Goal: Task Accomplishment & Management: Use online tool/utility

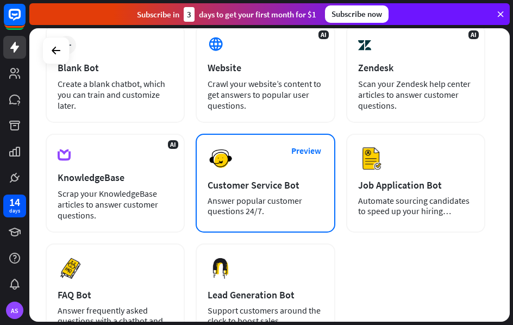
scroll to position [86, 0]
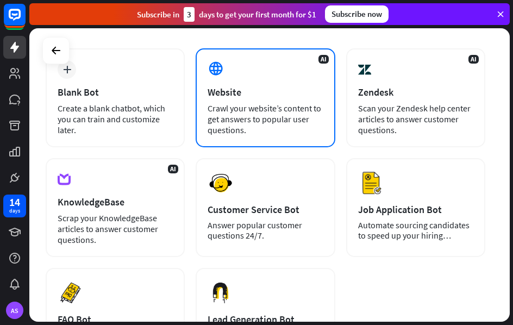
click at [262, 99] on div "AI Website Crawl your website’s content to get answers to popular user question…" at bounding box center [265, 97] width 139 height 99
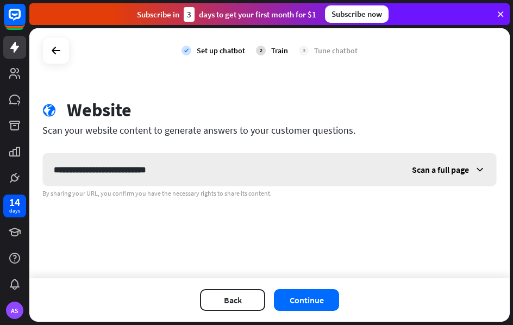
type input "**********"
click at [458, 168] on span "Scan a full page" at bounding box center [440, 169] width 57 height 11
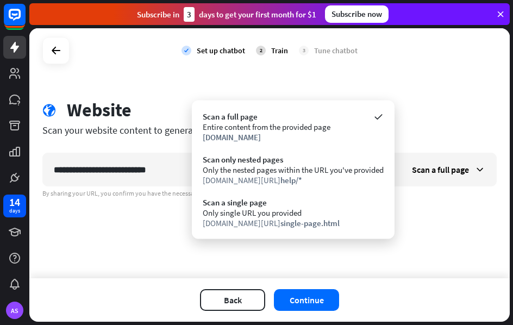
click at [422, 212] on div "**********" at bounding box center [269, 153] width 480 height 250
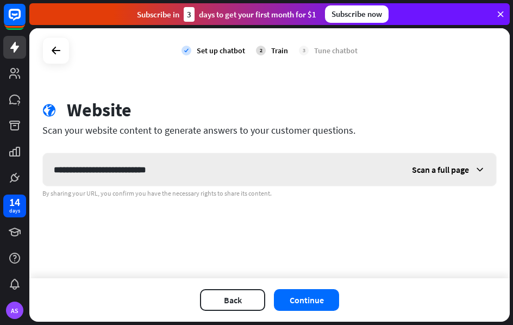
click at [427, 174] on span "Scan a full page" at bounding box center [440, 169] width 57 height 11
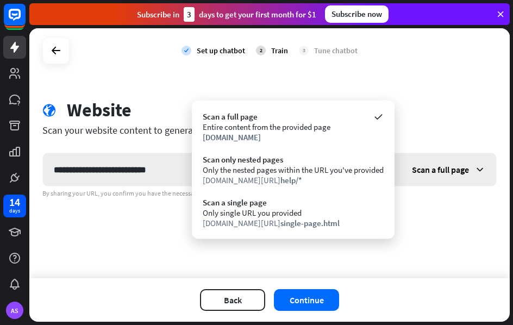
click at [426, 174] on span "Scan a full page" at bounding box center [440, 169] width 57 height 11
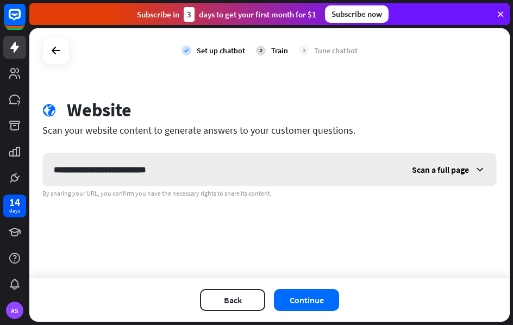
click at [425, 174] on span "Scan a full page" at bounding box center [440, 169] width 57 height 11
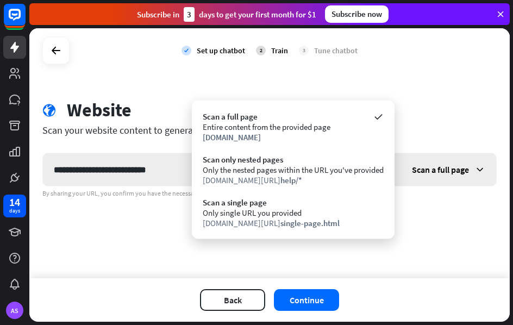
click at [425, 173] on span "Scan a full page" at bounding box center [440, 169] width 57 height 11
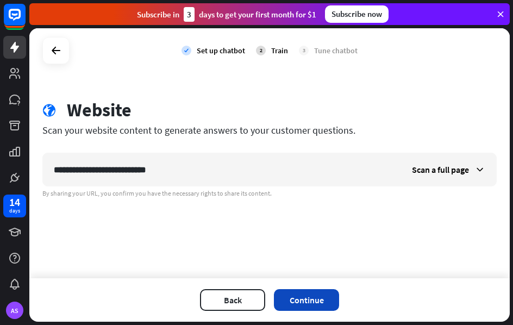
click at [304, 302] on button "Continue" at bounding box center [306, 300] width 65 height 22
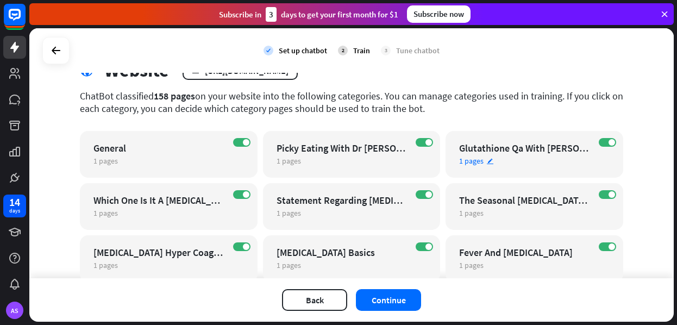
scroll to position [40, 0]
click at [512, 139] on label "ON" at bounding box center [607, 141] width 17 height 9
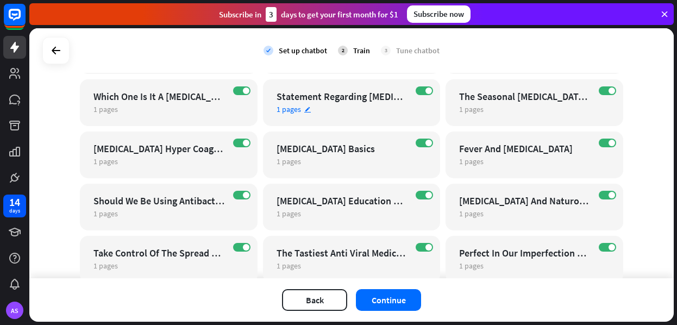
scroll to position [146, 0]
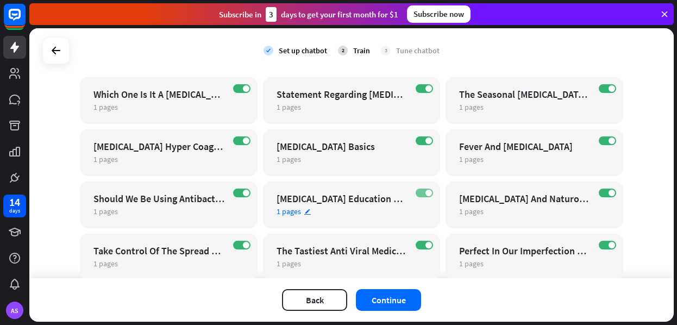
click at [427, 195] on span at bounding box center [428, 193] width 7 height 7
click at [422, 193] on span at bounding box center [420, 193] width 7 height 7
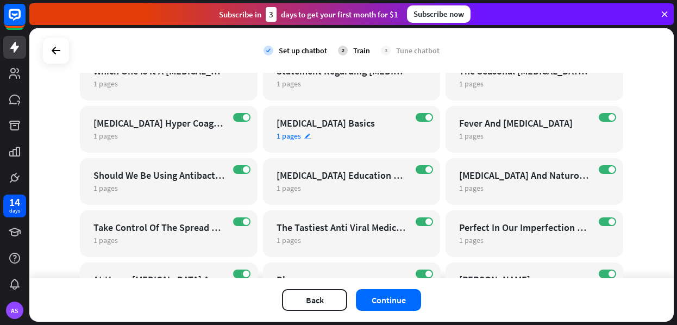
scroll to position [170, 0]
click at [428, 118] on span at bounding box center [428, 117] width 7 height 7
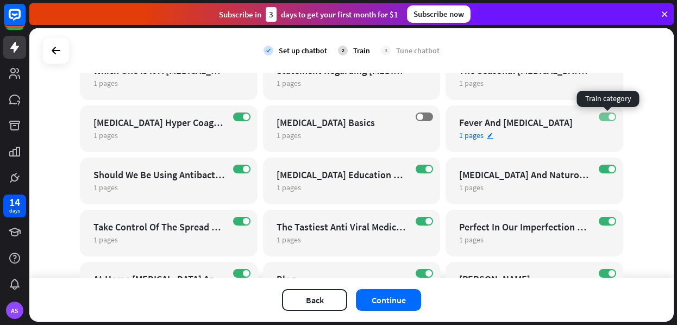
click at [512, 117] on span at bounding box center [612, 117] width 7 height 7
click at [512, 168] on span at bounding box center [612, 169] width 7 height 7
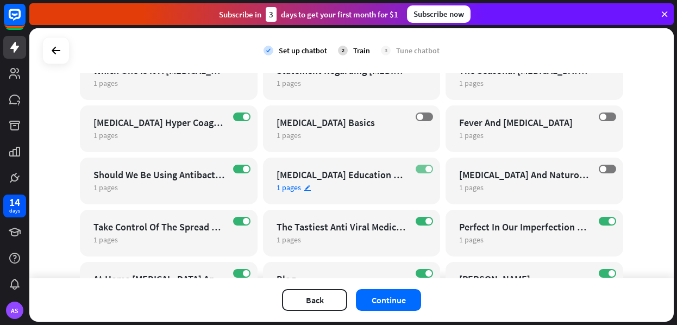
click at [425, 170] on span at bounding box center [428, 169] width 7 height 7
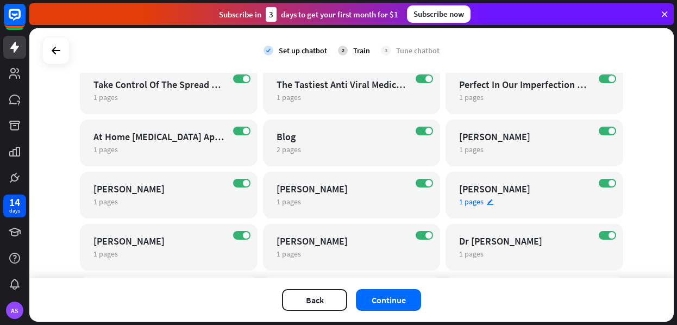
scroll to position [313, 0]
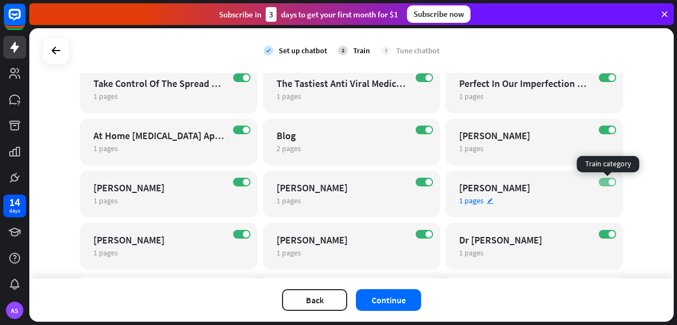
click at [512, 184] on span at bounding box center [612, 182] width 7 height 7
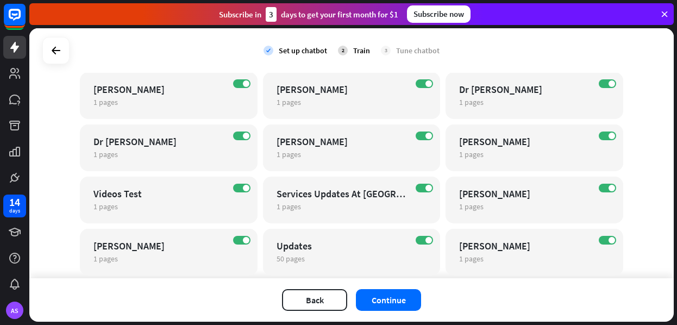
scroll to position [469, 0]
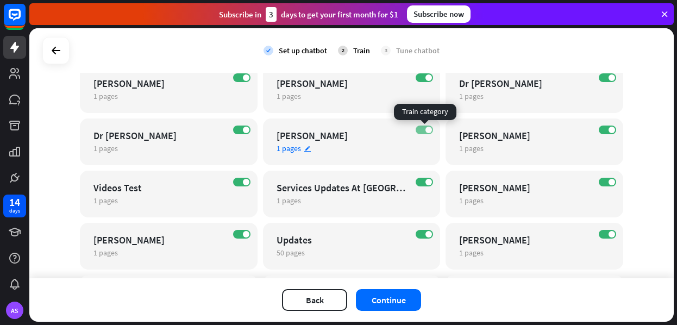
click at [428, 129] on span at bounding box center [428, 130] width 7 height 7
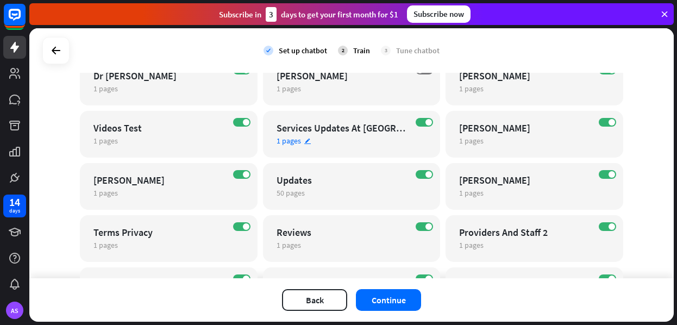
scroll to position [535, 0]
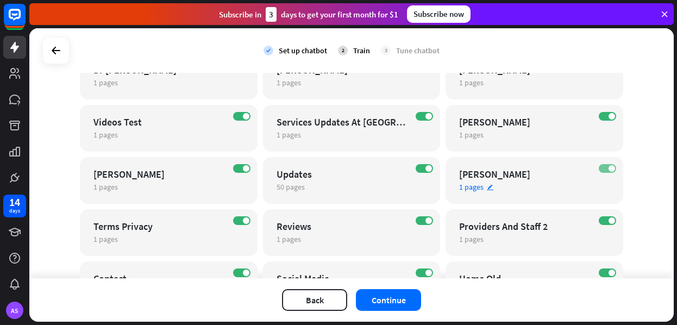
click at [512, 168] on span at bounding box center [612, 168] width 7 height 7
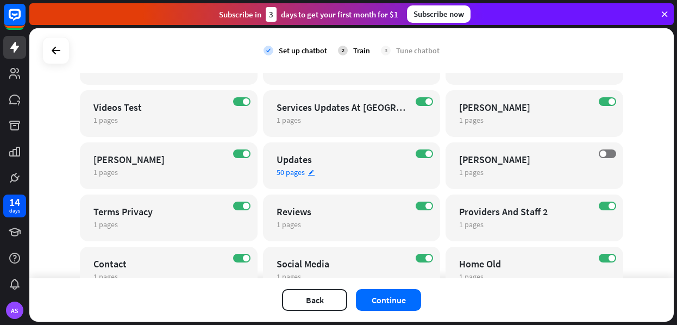
scroll to position [559, 0]
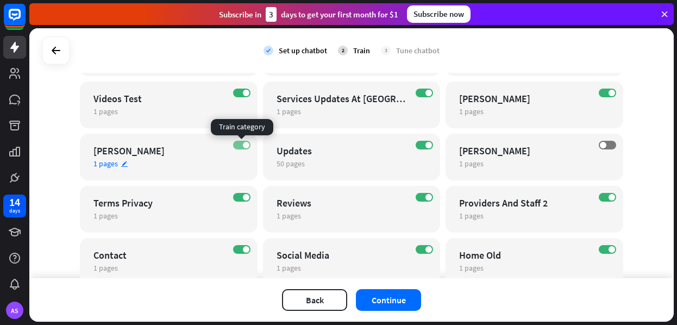
click at [246, 148] on span at bounding box center [246, 145] width 7 height 7
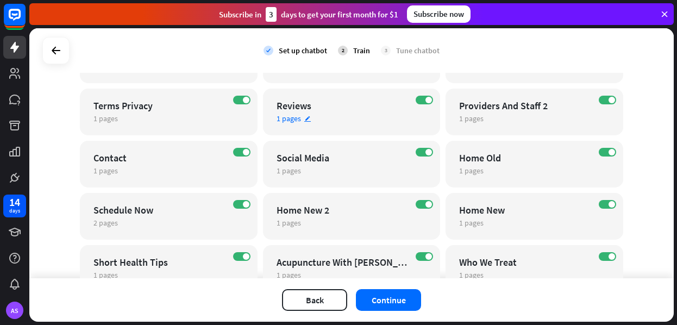
scroll to position [659, 0]
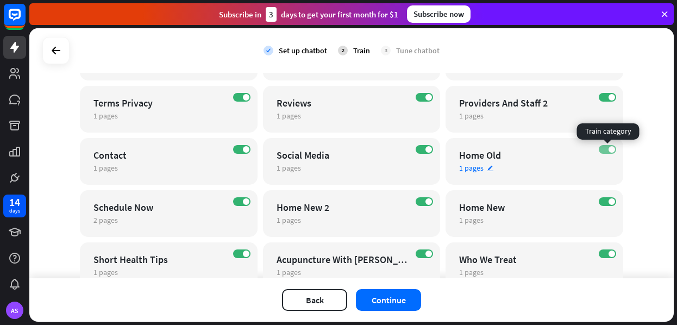
click at [512, 149] on span at bounding box center [612, 149] width 7 height 7
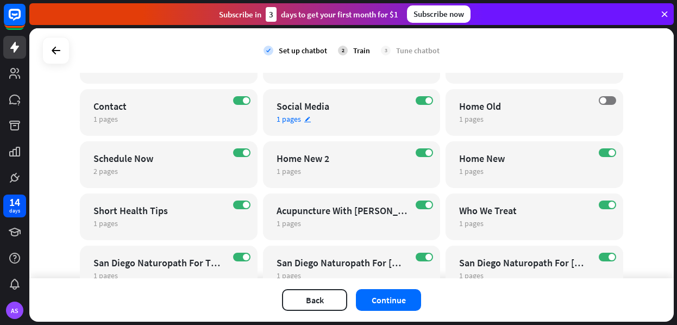
scroll to position [714, 0]
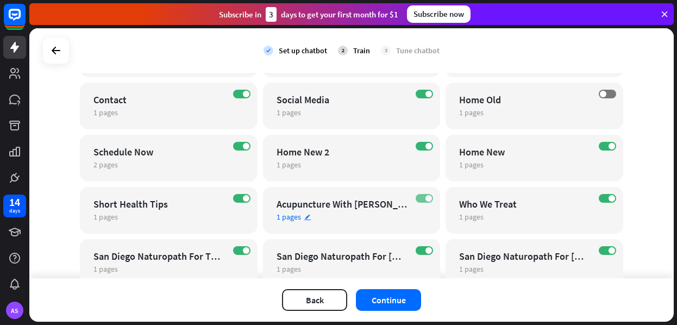
click at [424, 198] on label "ON" at bounding box center [424, 198] width 17 height 9
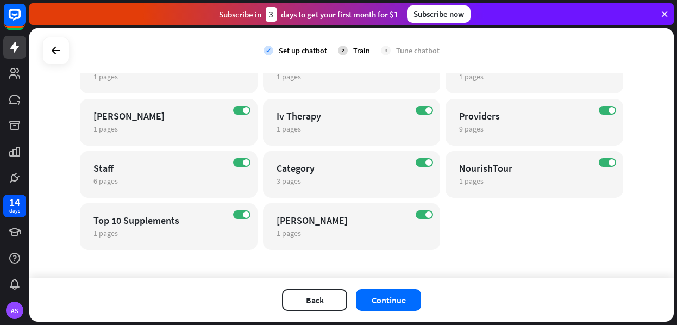
scroll to position [1539, 0]
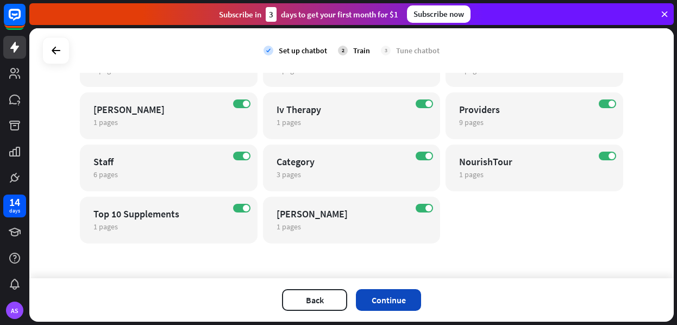
click at [399, 300] on button "Continue" at bounding box center [388, 300] width 65 height 22
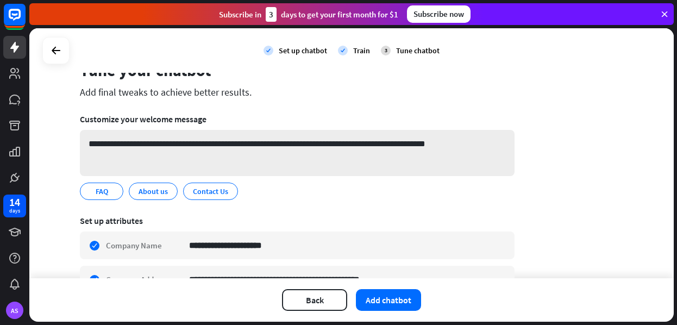
scroll to position [35, 0]
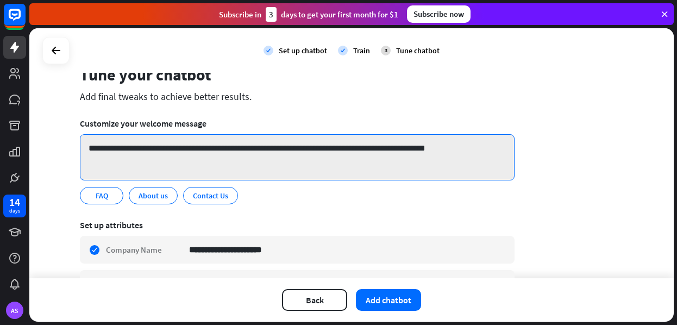
click at [260, 147] on textarea "**********" at bounding box center [297, 157] width 435 height 46
drag, startPoint x: 399, startPoint y: 151, endPoint x: 363, endPoint y: 151, distance: 35.9
click at [363, 151] on textarea "**********" at bounding box center [297, 157] width 435 height 46
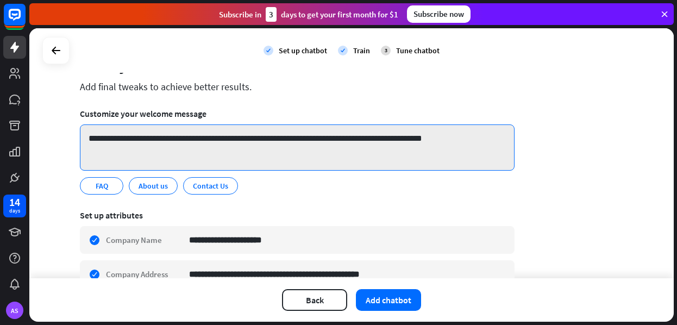
scroll to position [46, 0]
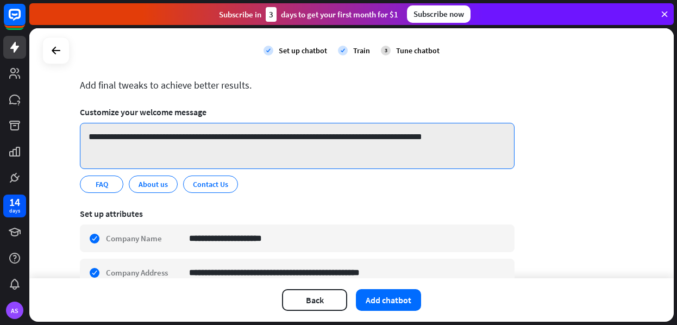
click at [457, 139] on textarea "**********" at bounding box center [297, 146] width 435 height 46
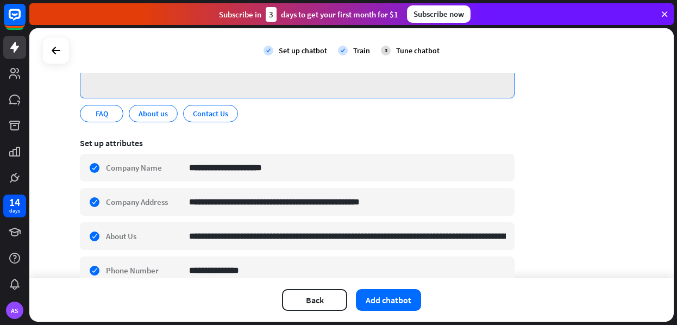
scroll to position [121, 0]
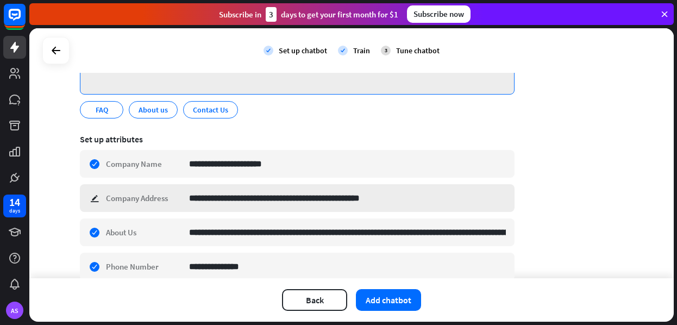
type textarea "**********"
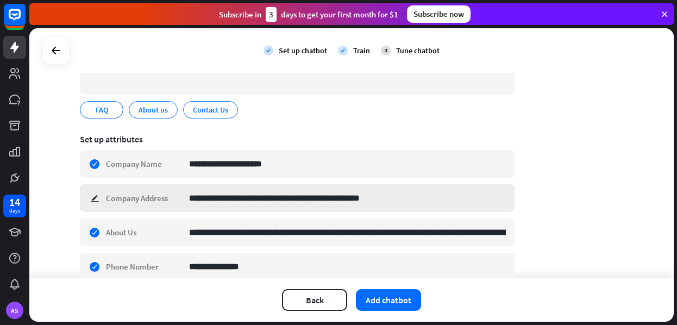
click at [94, 198] on div "**********" at bounding box center [297, 198] width 435 height 28
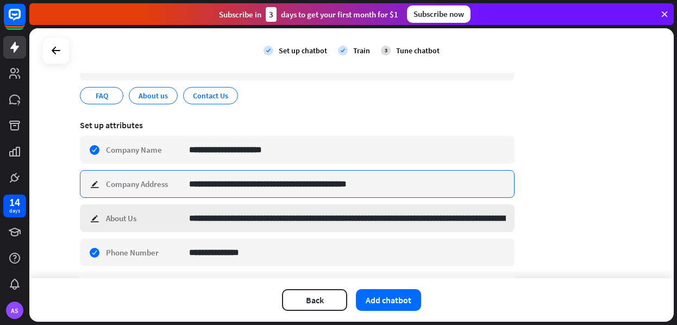
scroll to position [137, 0]
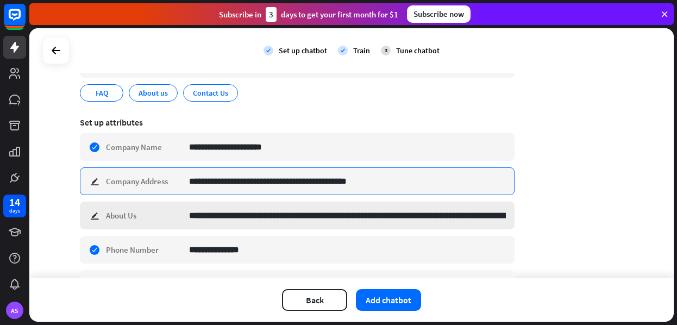
type input "**********"
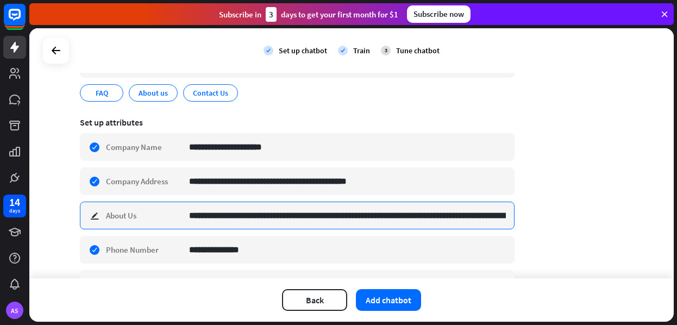
click at [224, 222] on input "**********" at bounding box center [347, 215] width 317 height 27
click at [351, 216] on input "**********" at bounding box center [347, 215] width 317 height 27
click at [373, 216] on input "**********" at bounding box center [347, 215] width 317 height 27
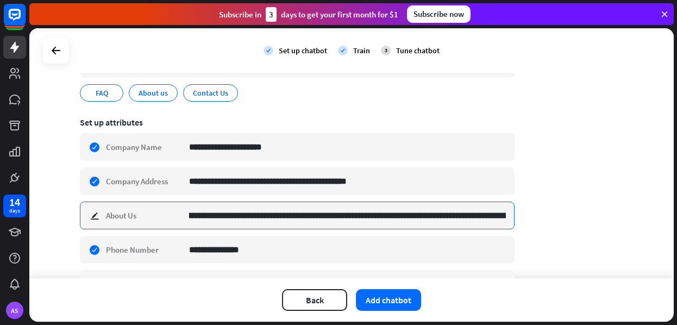
click at [402, 215] on input "**********" at bounding box center [347, 215] width 317 height 27
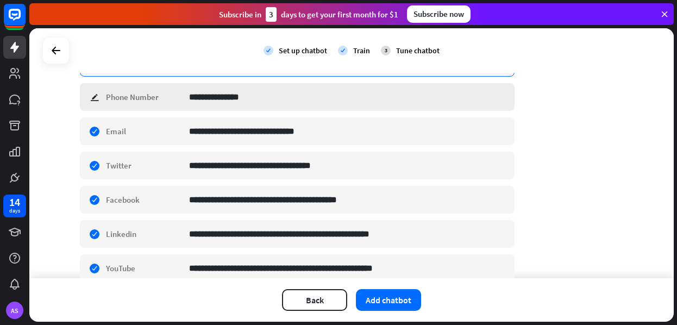
scroll to position [297, 0]
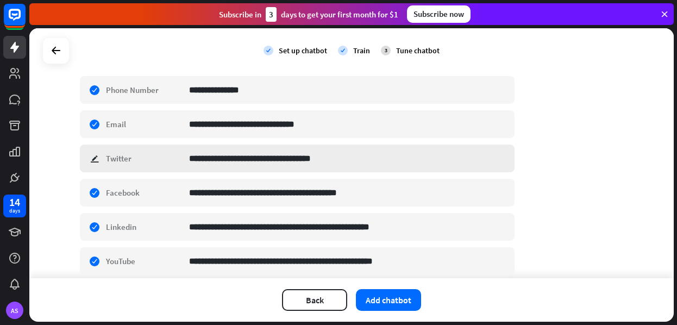
click at [96, 159] on div "**********" at bounding box center [297, 159] width 435 height 28
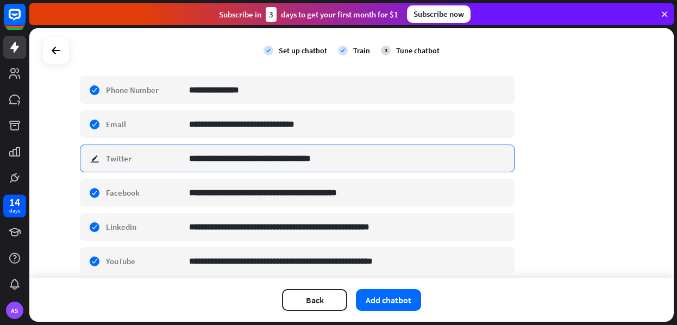
scroll to position [0, 0]
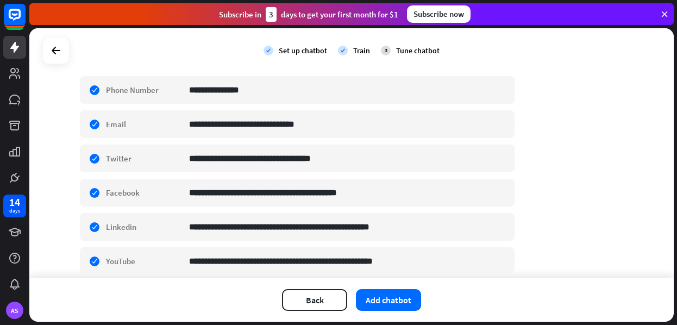
click at [61, 163] on div "**********" at bounding box center [351, 153] width 644 height 250
click at [96, 158] on div "**********" at bounding box center [297, 159] width 435 height 28
click at [93, 159] on div "**********" at bounding box center [297, 159] width 435 height 28
drag, startPoint x: 93, startPoint y: 159, endPoint x: 121, endPoint y: 153, distance: 28.2
click at [121, 153] on div "**********" at bounding box center [297, 159] width 435 height 28
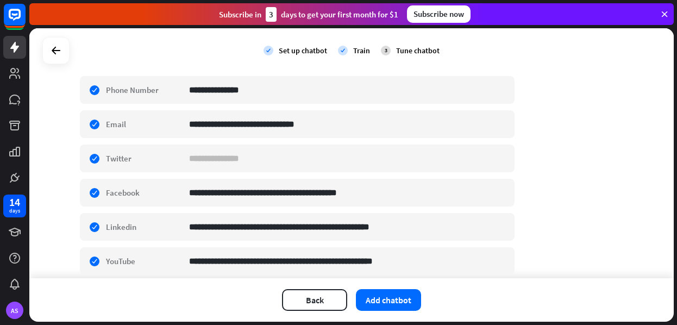
click at [65, 173] on div "**********" at bounding box center [351, 153] width 644 height 250
click at [96, 159] on div "check edit Twitter" at bounding box center [297, 159] width 435 height 28
click at [59, 174] on div "**********" at bounding box center [351, 153] width 644 height 250
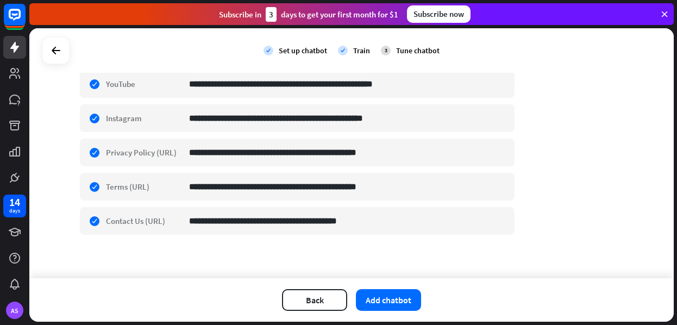
scroll to position [480, 0]
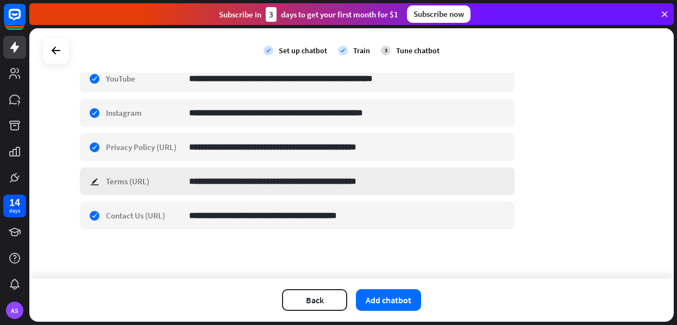
click at [95, 182] on div "**********" at bounding box center [297, 181] width 435 height 28
click at [59, 186] on div "**********" at bounding box center [351, 153] width 644 height 250
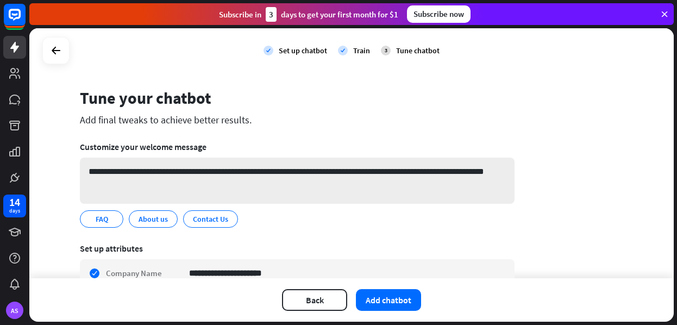
scroll to position [15, 0]
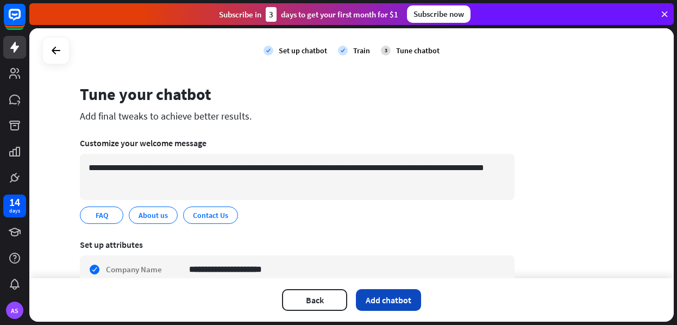
click at [397, 304] on button "Add chatbot" at bounding box center [388, 300] width 65 height 22
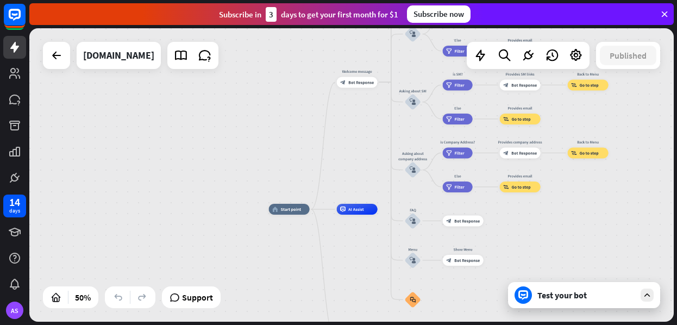
click at [512, 293] on div "Test your bot" at bounding box center [586, 295] width 98 height 11
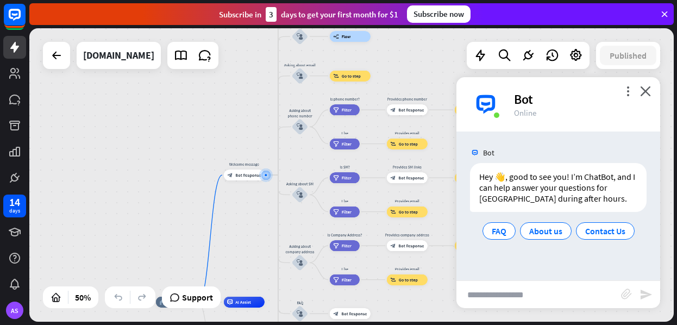
click at [483, 294] on input "text" at bounding box center [538, 294] width 165 height 27
type input "**********"
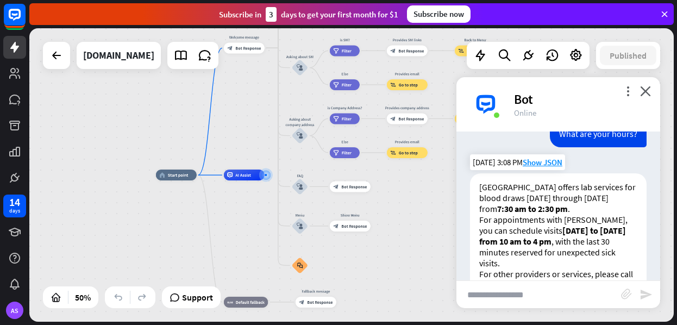
scroll to position [116, 0]
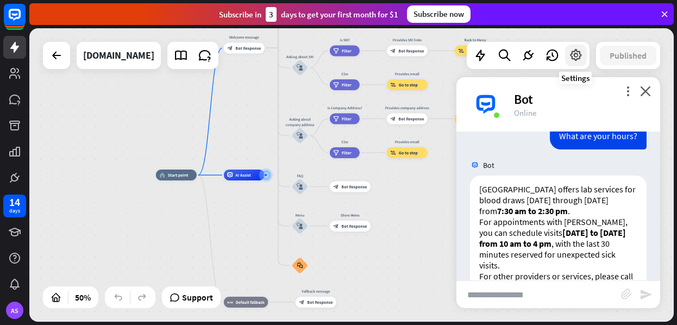
click at [512, 57] on icon at bounding box center [576, 55] width 14 height 14
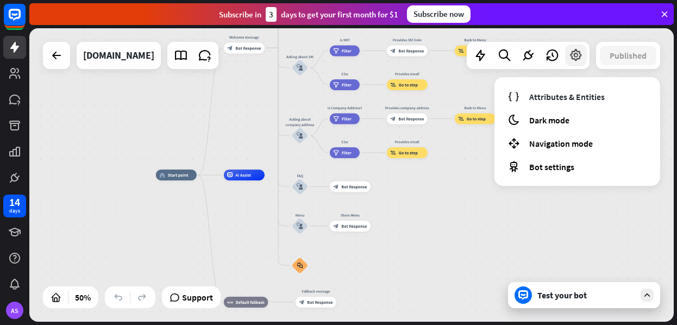
click at [512, 57] on icon at bounding box center [576, 55] width 14 height 14
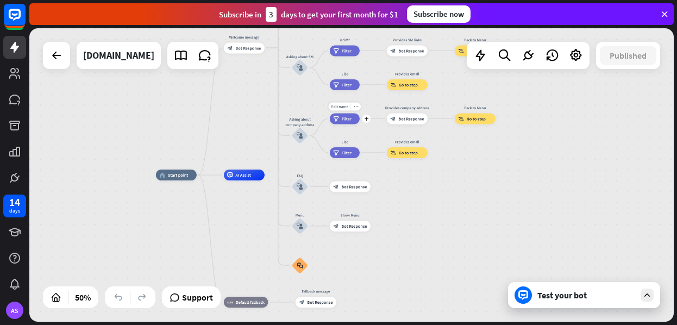
click at [350, 123] on div "filter Filter" at bounding box center [345, 118] width 30 height 11
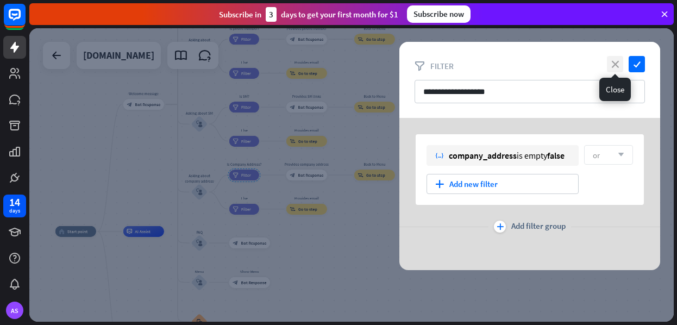
click at [512, 65] on icon "close" at bounding box center [615, 64] width 16 height 16
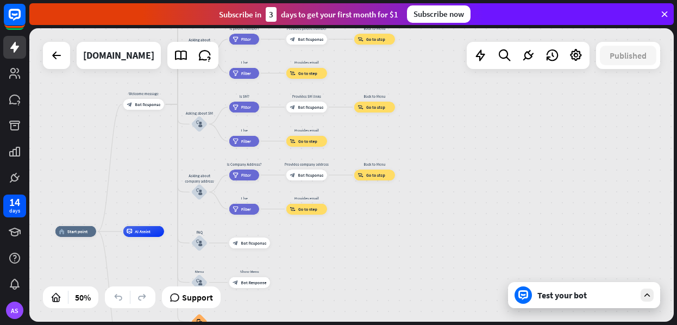
click at [512, 297] on div "Test your bot" at bounding box center [586, 295] width 98 height 11
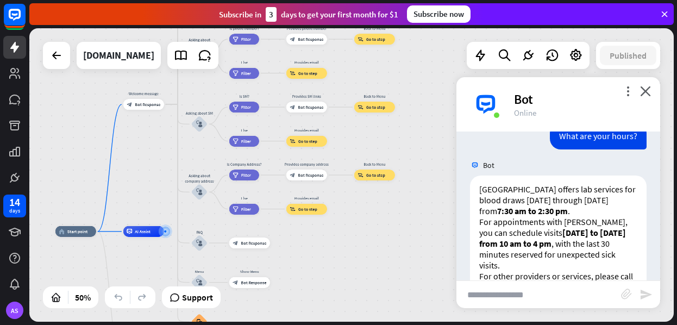
click at [493, 296] on input "text" at bounding box center [538, 294] width 165 height 27
type input "**********"
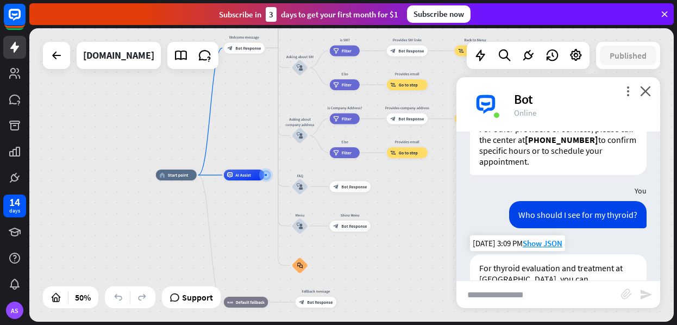
scroll to position [443, 0]
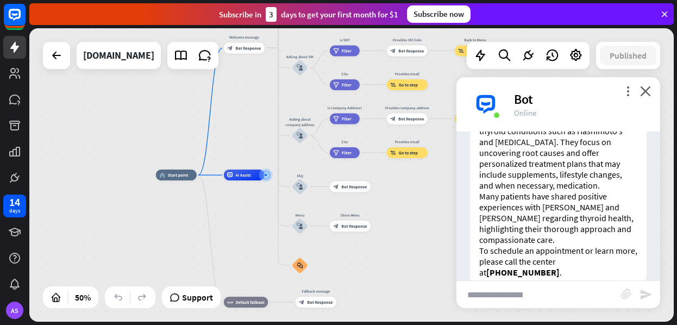
click at [496, 296] on input "text" at bounding box center [538, 294] width 165 height 27
type input "**********"
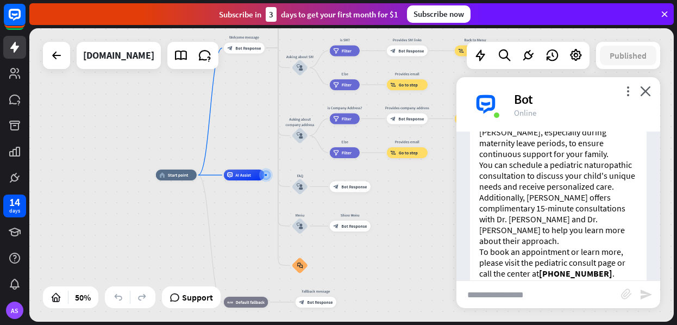
scroll to position [811, 0]
click at [512, 92] on icon "close" at bounding box center [645, 91] width 11 height 10
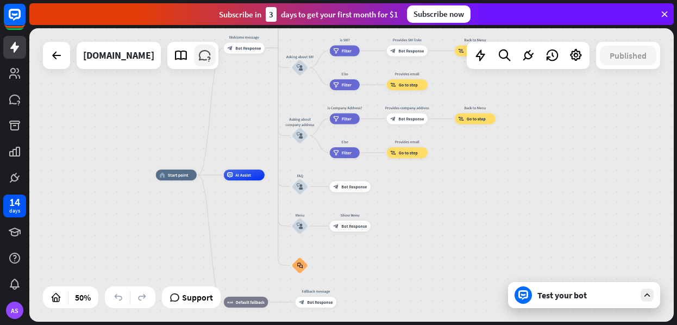
click at [212, 53] on icon at bounding box center [205, 55] width 14 height 14
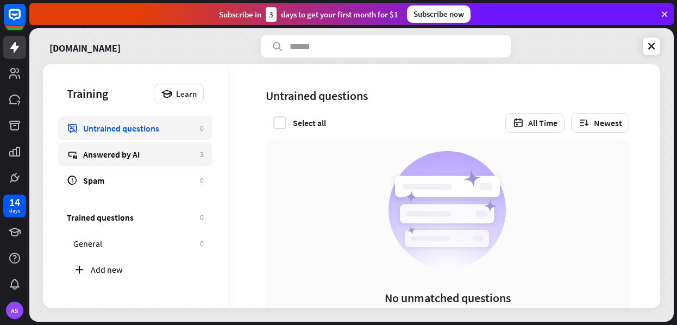
click at [159, 153] on div "Answered by AI" at bounding box center [138, 154] width 111 height 11
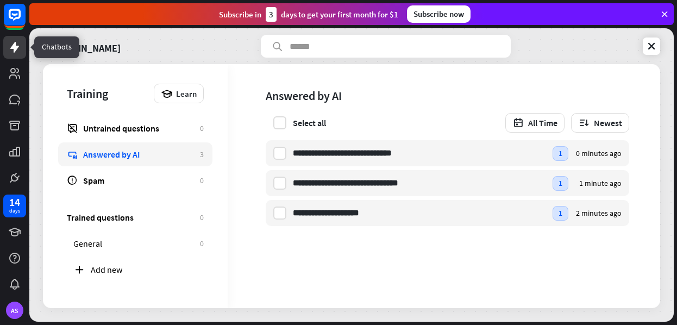
click at [18, 45] on icon at bounding box center [14, 47] width 13 height 13
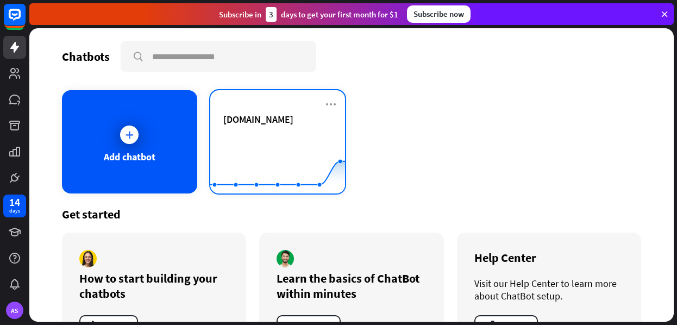
click at [254, 126] on span "[DOMAIN_NAME]" at bounding box center [258, 119] width 70 height 12
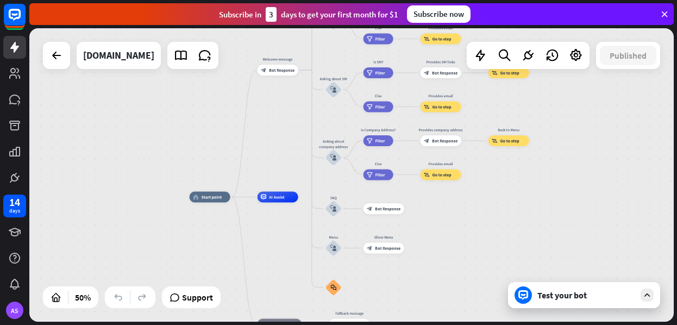
click at [512, 297] on div "Test your bot" at bounding box center [586, 295] width 98 height 11
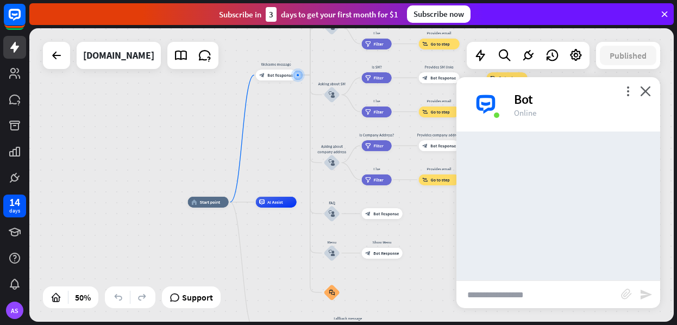
click at [505, 293] on input "text" at bounding box center [538, 294] width 165 height 27
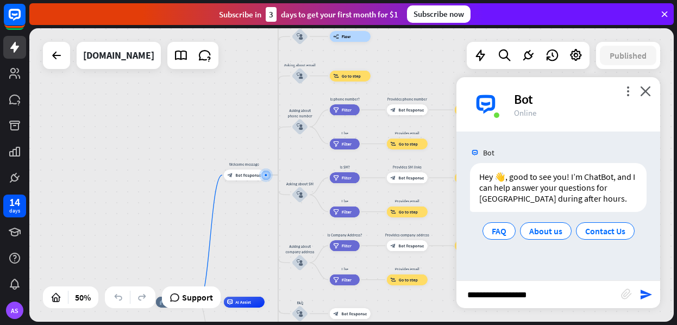
type input "**********"
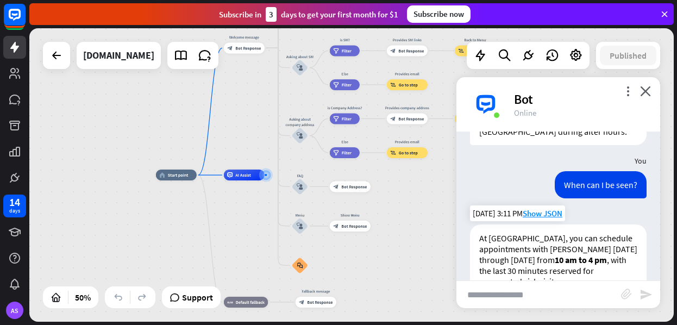
scroll to position [196, 0]
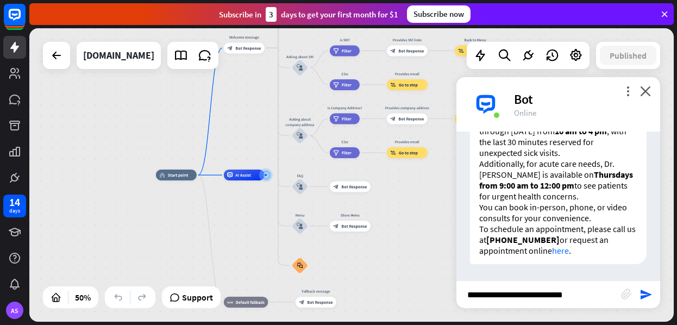
type input "**********"
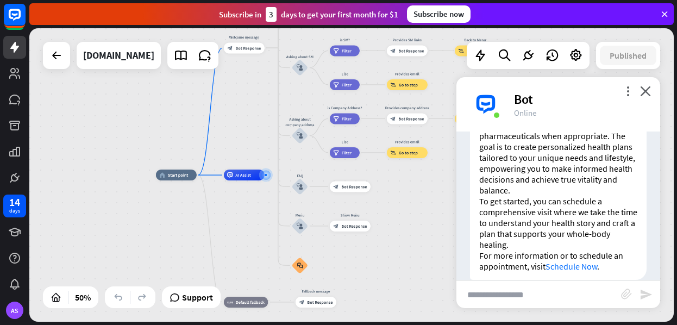
scroll to position [712, 0]
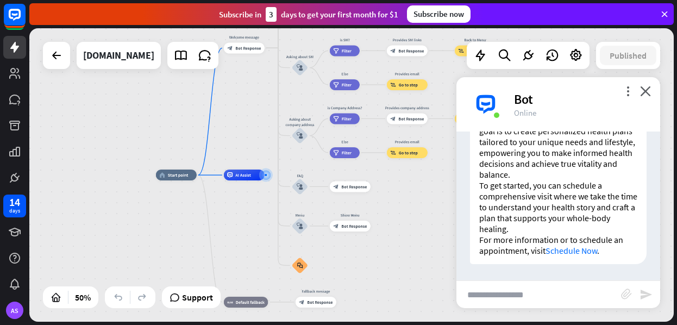
click at [500, 295] on input "text" at bounding box center [538, 294] width 165 height 27
type input "**********"
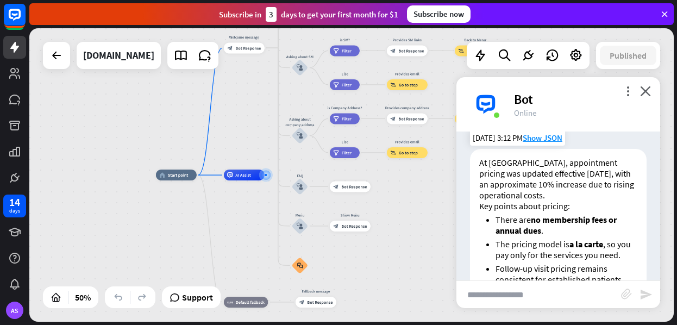
scroll to position [904, 0]
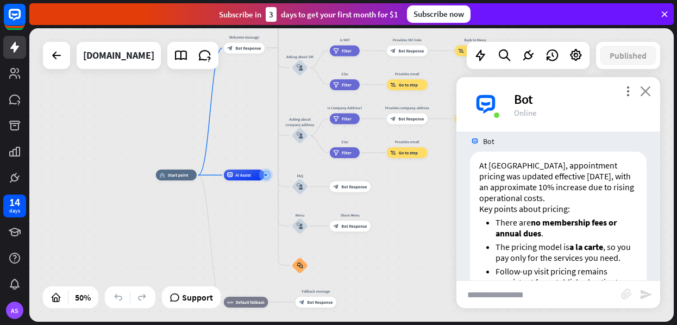
click at [512, 92] on icon "close" at bounding box center [645, 91] width 11 height 10
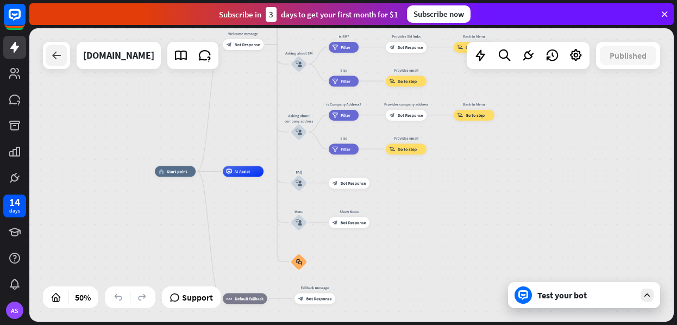
click at [60, 49] on icon at bounding box center [56, 55] width 13 height 13
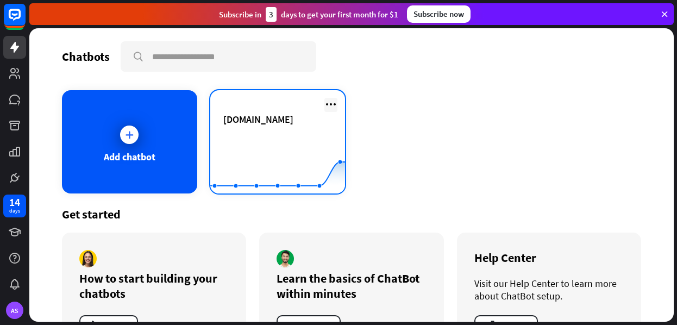
click at [333, 102] on icon at bounding box center [330, 104] width 13 height 13
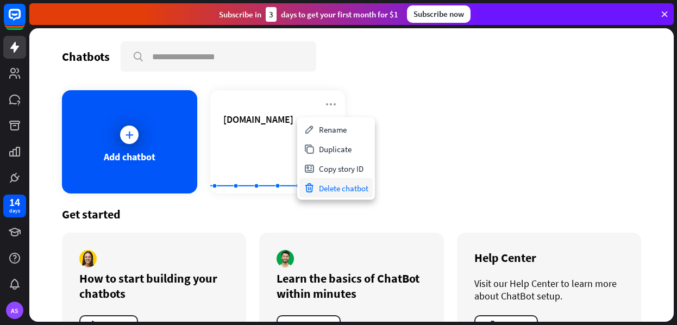
click at [330, 187] on div "Delete chatbot" at bounding box center [335, 188] width 73 height 20
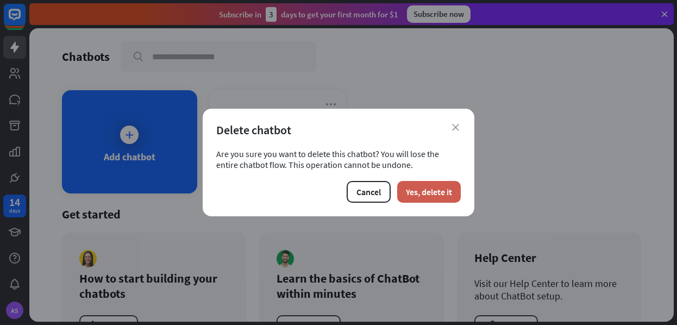
click at [433, 192] on button "Yes, delete it" at bounding box center [429, 192] width 64 height 22
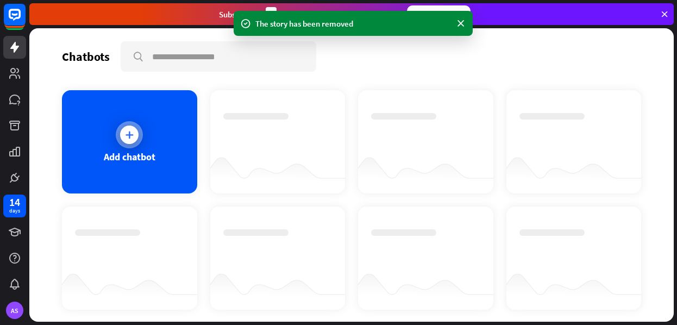
click at [146, 128] on div "Add chatbot" at bounding box center [129, 141] width 135 height 103
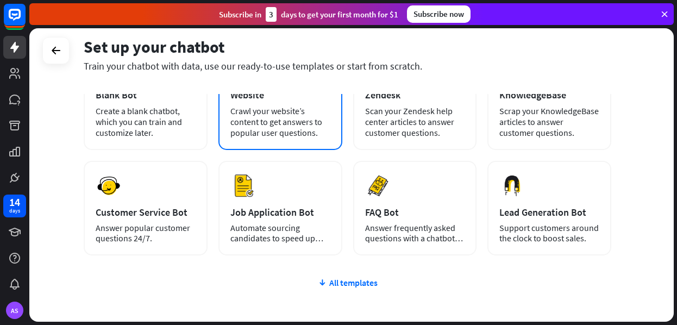
scroll to position [102, 0]
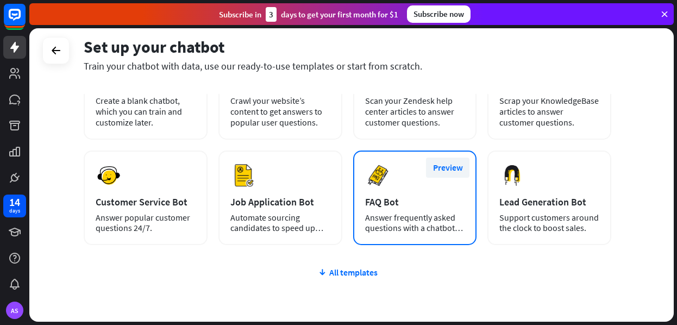
click at [450, 166] on button "Preview" at bounding box center [447, 168] width 43 height 20
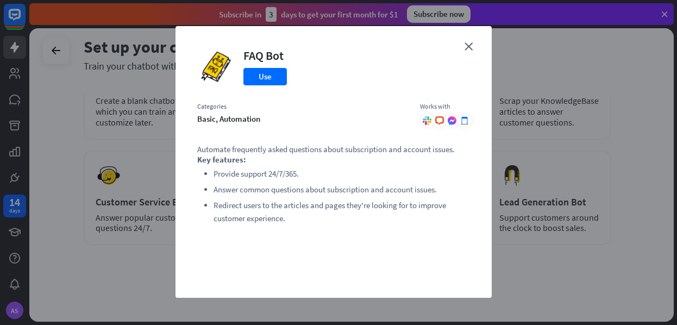
scroll to position [0, 0]
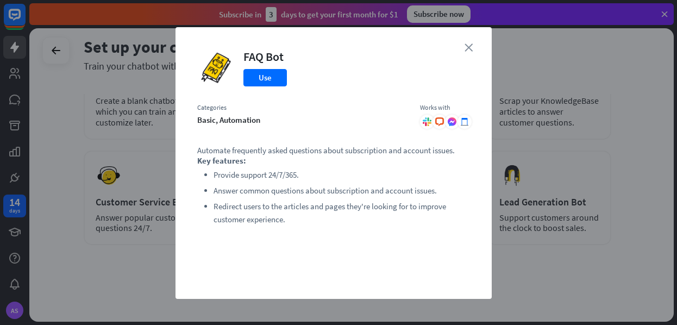
click at [468, 49] on icon "close" at bounding box center [469, 47] width 8 height 8
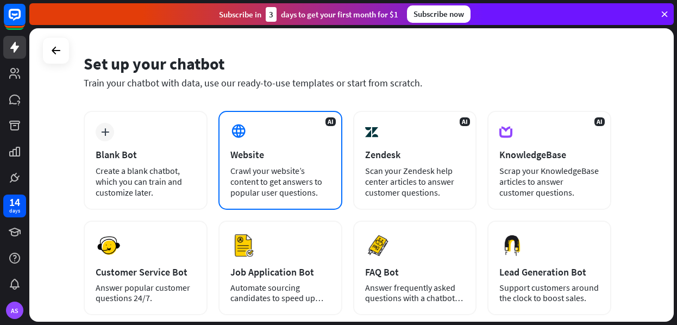
scroll to position [15, 0]
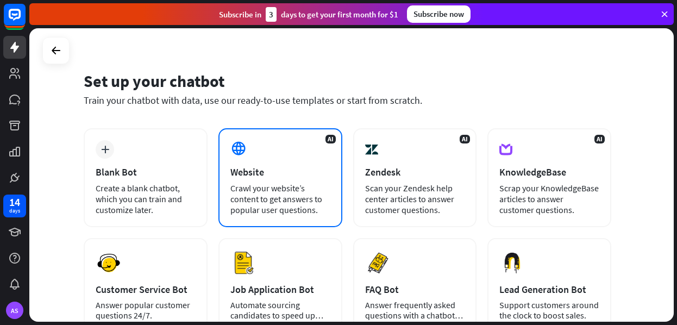
click at [268, 164] on div "AI Website Crawl your website’s content to get answers to popular user question…" at bounding box center [280, 177] width 124 height 99
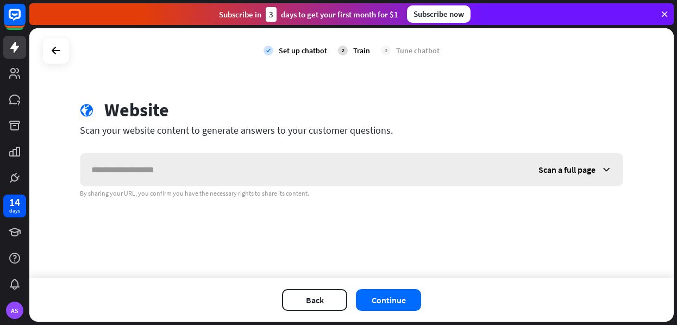
click at [254, 170] on input "text" at bounding box center [303, 169] width 447 height 33
type input "**********"
click at [512, 171] on span "Scan a full page" at bounding box center [566, 169] width 57 height 11
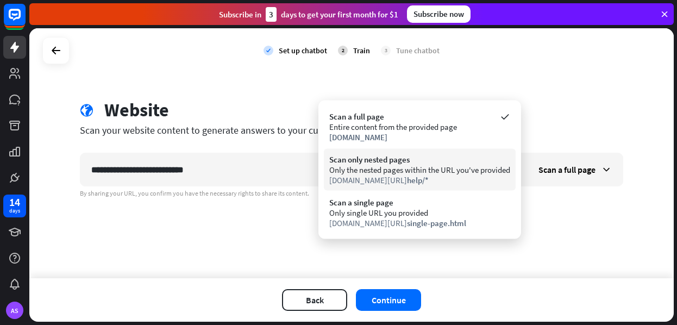
click at [423, 171] on div "Only the nested pages within the URL you've provided" at bounding box center [419, 170] width 181 height 10
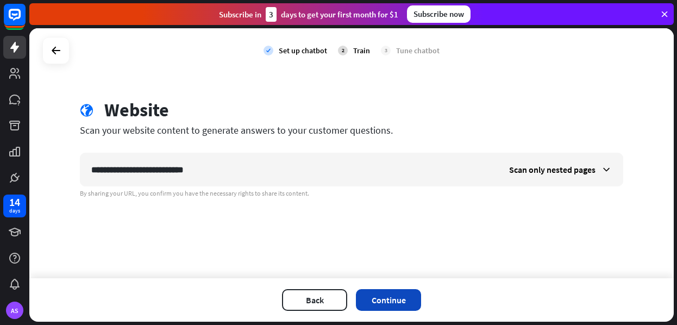
click at [380, 303] on button "Continue" at bounding box center [388, 300] width 65 height 22
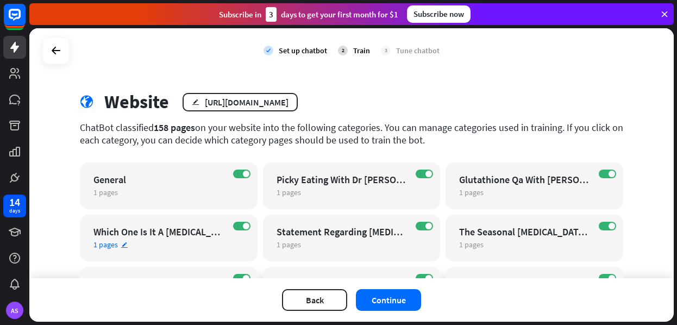
scroll to position [10, 0]
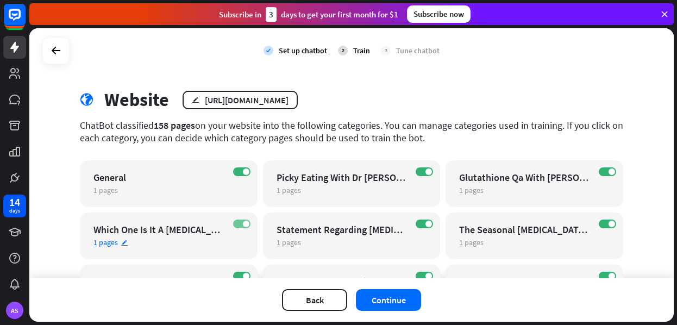
click at [246, 224] on span at bounding box center [246, 224] width 7 height 7
click at [429, 172] on span at bounding box center [428, 171] width 7 height 7
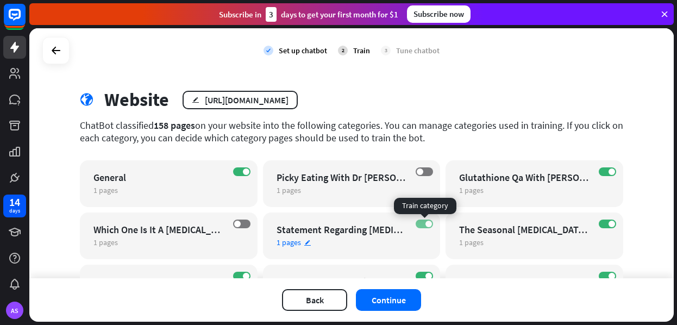
click at [430, 224] on span at bounding box center [428, 224] width 7 height 7
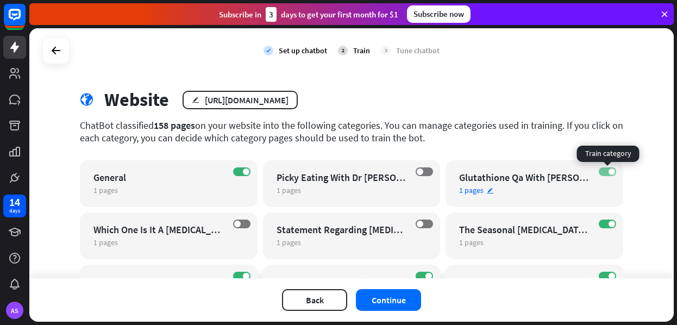
click at [512, 169] on label "ON" at bounding box center [607, 171] width 17 height 9
click at [512, 223] on span at bounding box center [612, 224] width 7 height 7
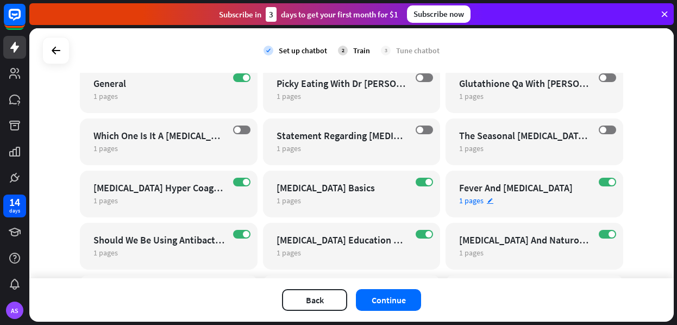
scroll to position [108, 0]
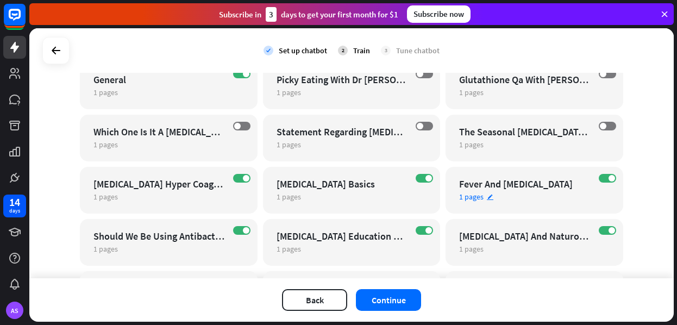
click at [512, 183] on div "ON Fever And [MEDICAL_DATA] 1 pages edit" at bounding box center [535, 190] width 178 height 47
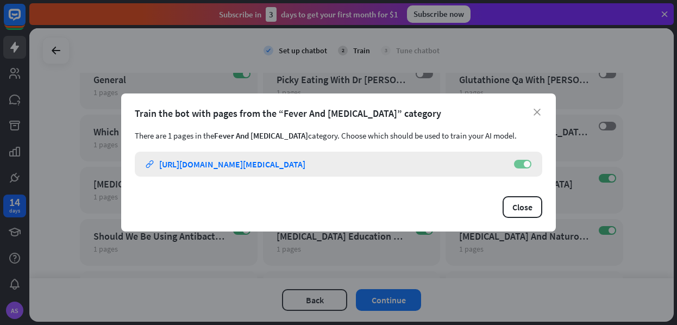
click at [512, 163] on span at bounding box center [527, 164] width 7 height 7
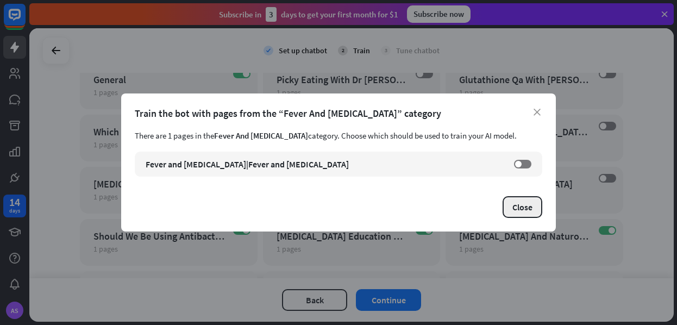
click at [512, 208] on button "Close" at bounding box center [523, 207] width 40 height 22
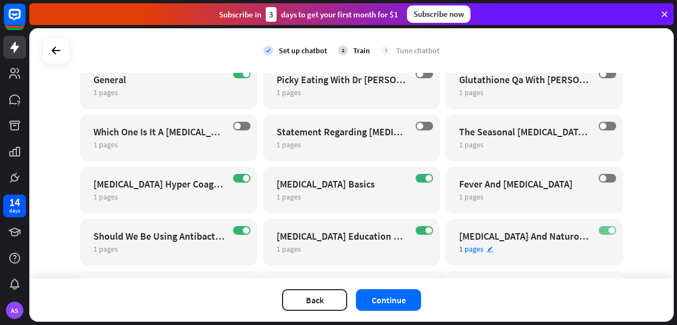
click at [512, 231] on span at bounding box center [612, 230] width 7 height 7
click at [429, 177] on span at bounding box center [428, 178] width 7 height 7
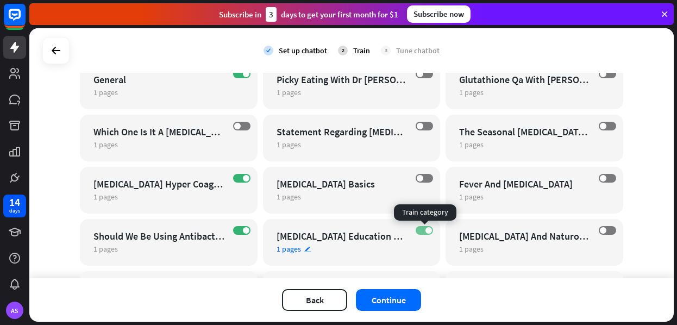
click at [428, 230] on span at bounding box center [428, 230] width 7 height 7
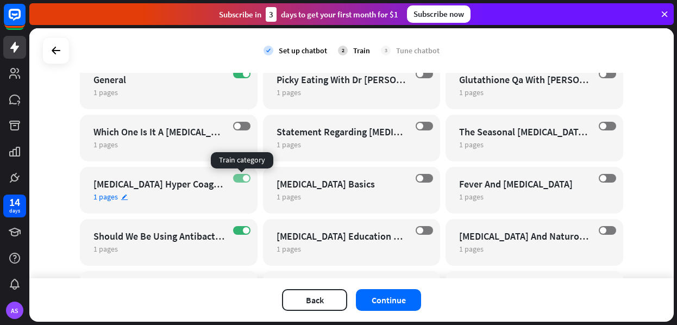
click at [245, 180] on span at bounding box center [246, 178] width 7 height 7
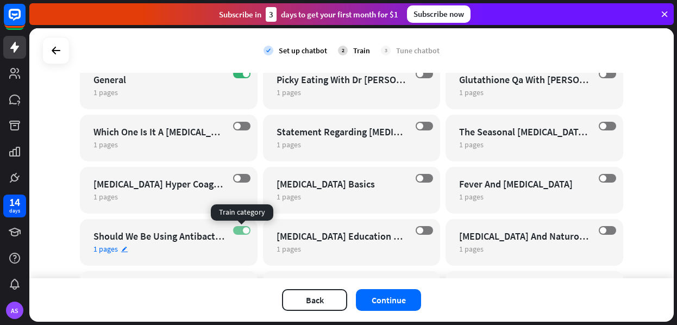
click at [245, 231] on span at bounding box center [246, 230] width 7 height 7
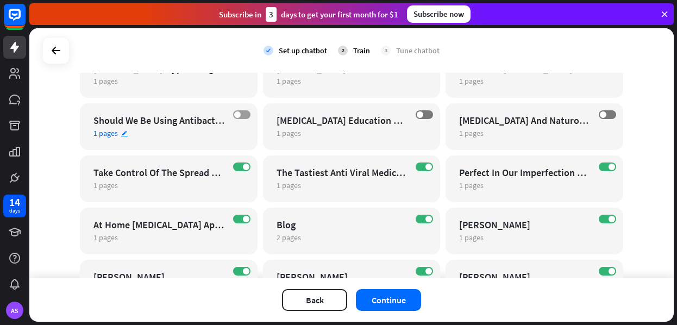
scroll to position [240, 0]
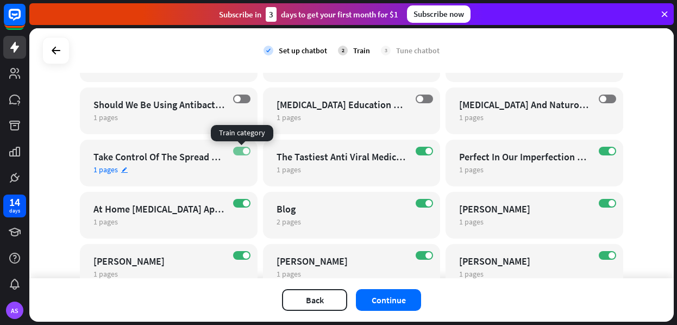
click at [245, 152] on span at bounding box center [246, 151] width 7 height 7
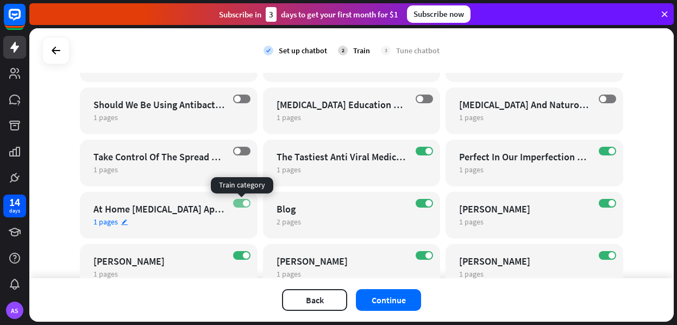
click at [245, 204] on span at bounding box center [246, 203] width 7 height 7
click at [512, 204] on span at bounding box center [612, 203] width 7 height 7
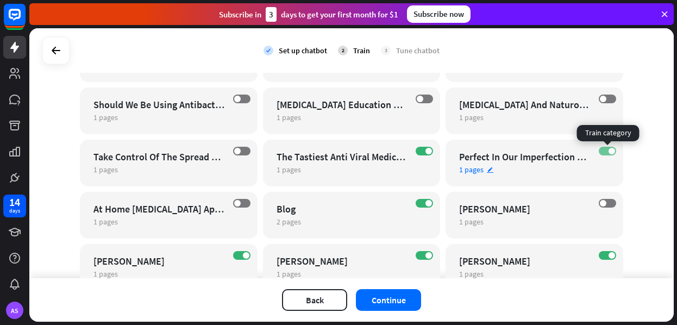
click at [512, 150] on span at bounding box center [612, 151] width 7 height 7
click at [429, 151] on span at bounding box center [428, 151] width 7 height 7
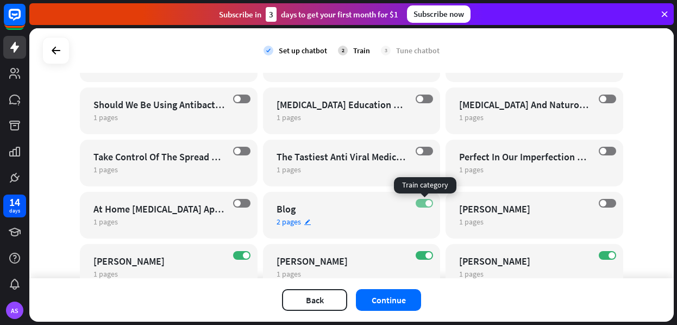
click at [431, 203] on span at bounding box center [428, 203] width 7 height 7
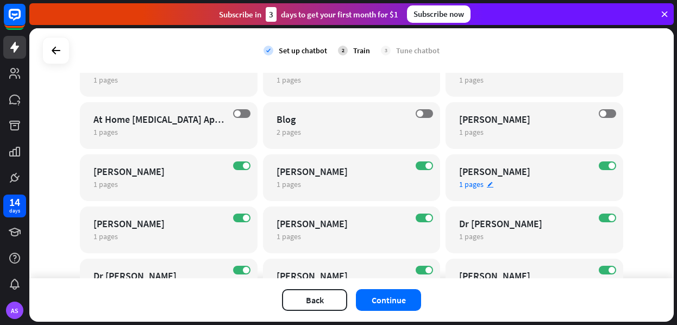
scroll to position [339, 0]
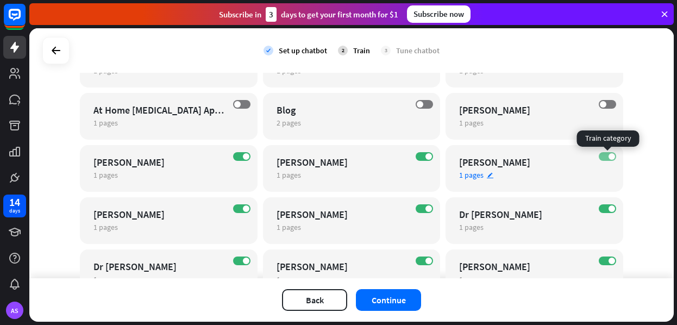
click at [512, 157] on span at bounding box center [612, 156] width 7 height 7
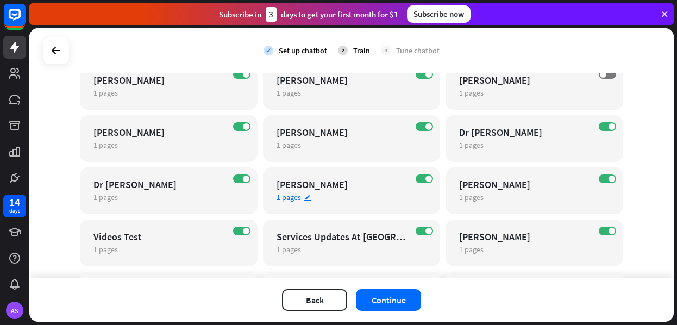
scroll to position [423, 0]
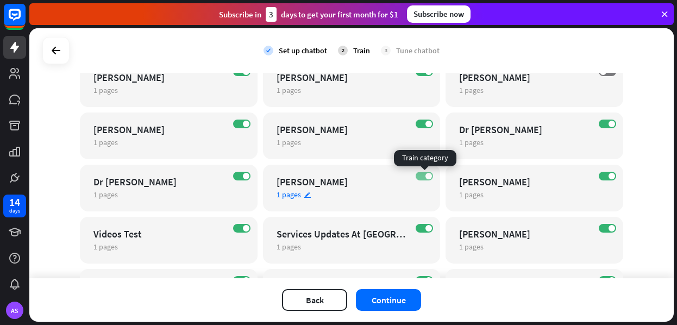
click at [430, 176] on span at bounding box center [428, 176] width 7 height 7
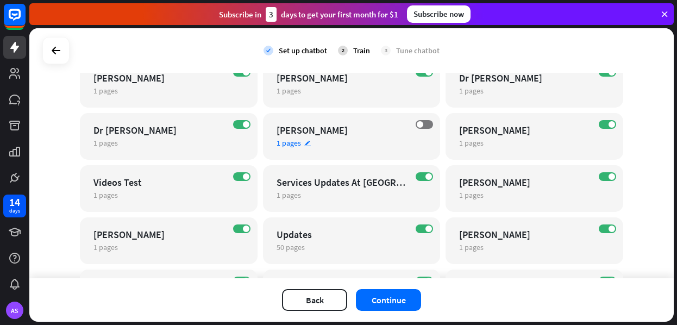
scroll to position [490, 0]
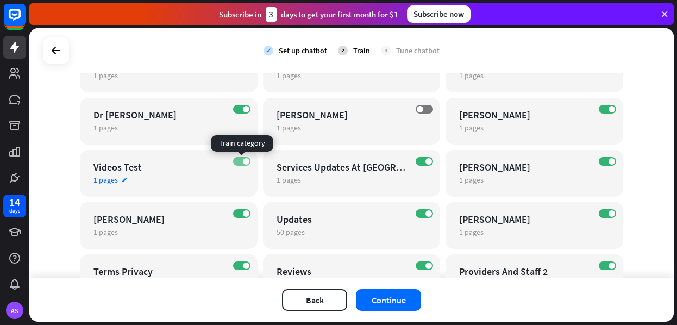
click at [246, 162] on span at bounding box center [246, 161] width 7 height 7
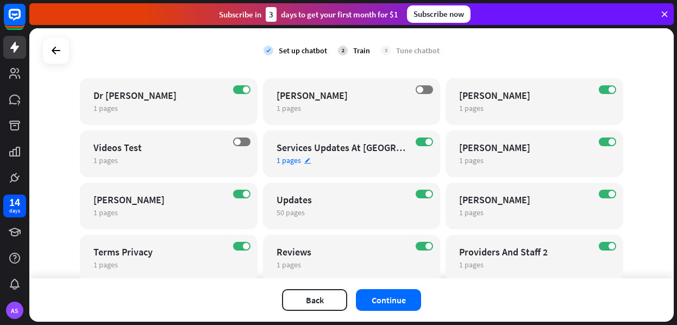
scroll to position [516, 0]
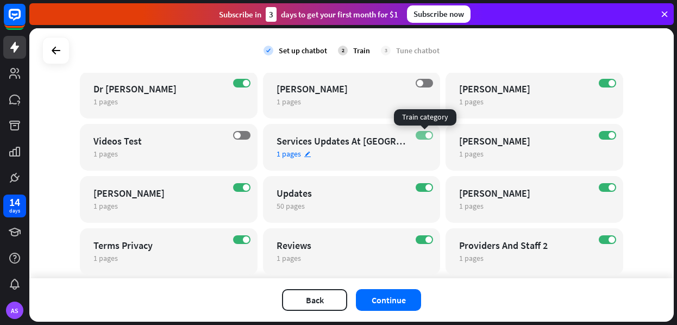
click at [430, 133] on span at bounding box center [428, 135] width 7 height 7
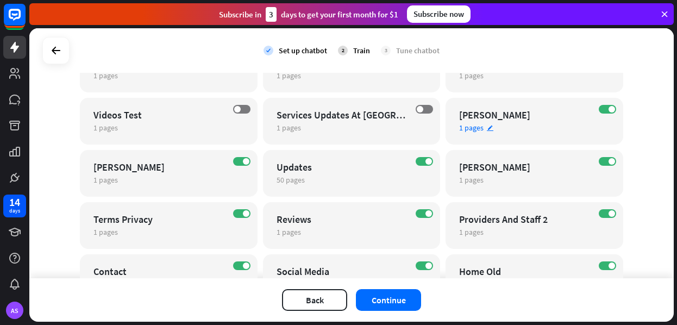
scroll to position [563, 0]
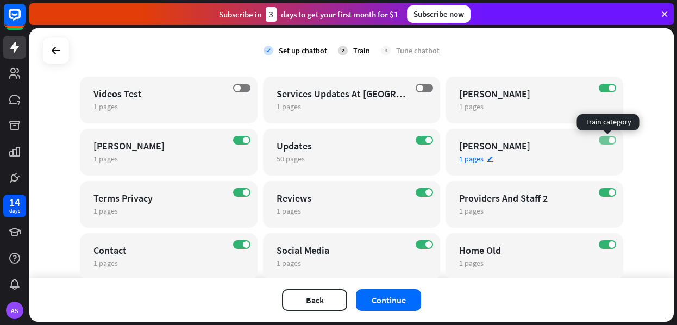
click at [512, 141] on span at bounding box center [612, 140] width 7 height 7
click at [429, 141] on span at bounding box center [428, 140] width 7 height 7
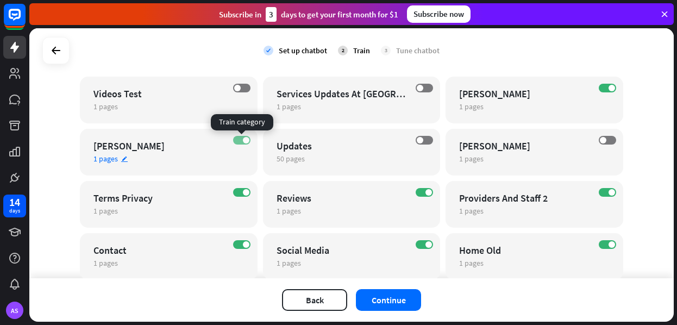
click at [246, 141] on span at bounding box center [246, 140] width 7 height 7
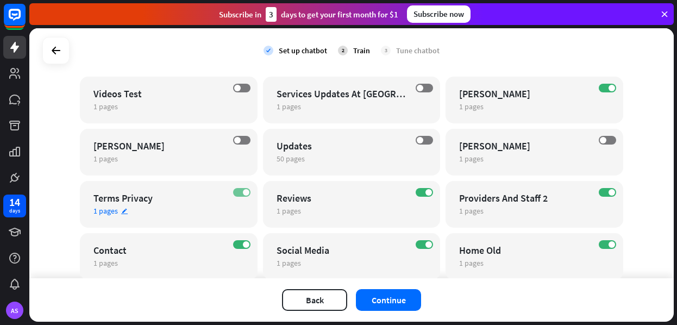
click at [245, 192] on span at bounding box center [246, 192] width 7 height 7
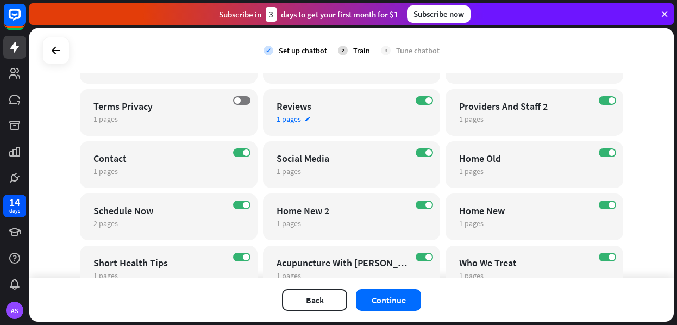
scroll to position [650, 0]
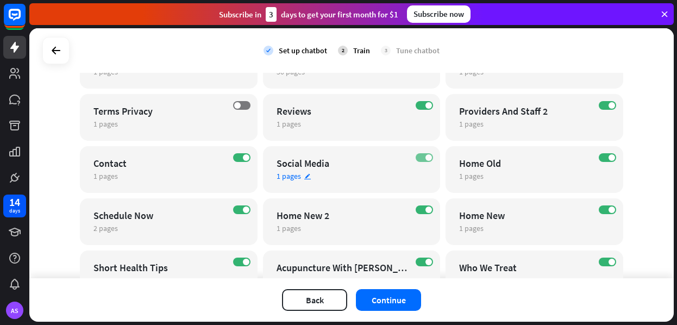
click at [429, 158] on span at bounding box center [428, 157] width 7 height 7
click at [512, 156] on span at bounding box center [612, 157] width 7 height 7
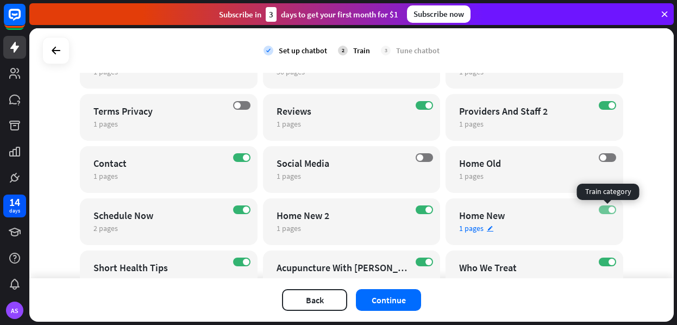
click at [512, 210] on span at bounding box center [612, 209] width 7 height 7
click at [512, 210] on label "OFF" at bounding box center [607, 209] width 17 height 9
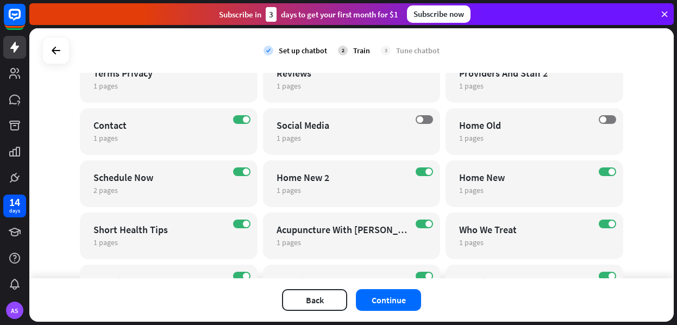
scroll to position [696, 0]
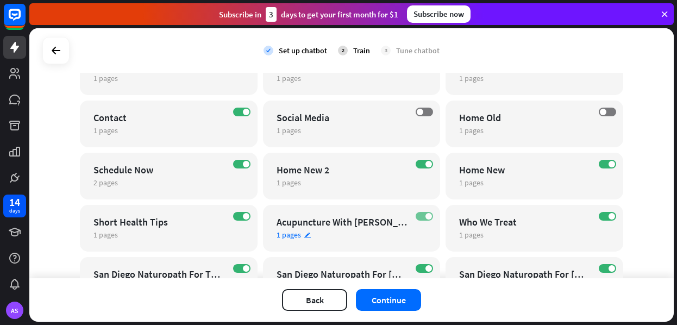
click at [425, 217] on span at bounding box center [428, 216] width 7 height 7
click at [247, 218] on span at bounding box center [246, 216] width 7 height 7
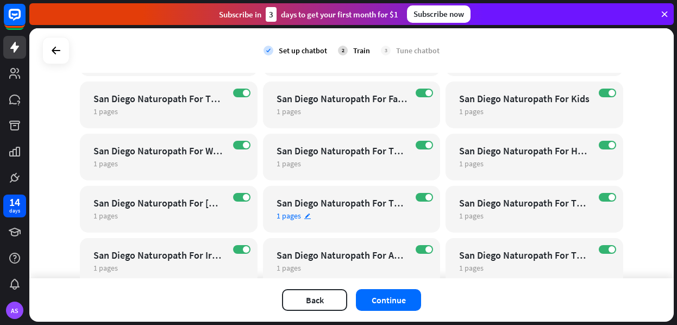
scroll to position [924, 0]
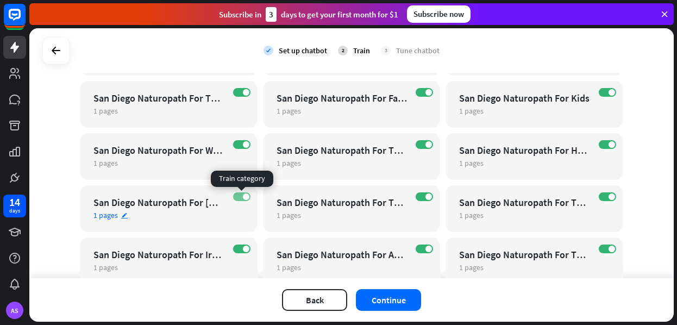
click at [239, 199] on label "ON" at bounding box center [241, 196] width 17 height 9
click at [243, 146] on span at bounding box center [246, 144] width 7 height 7
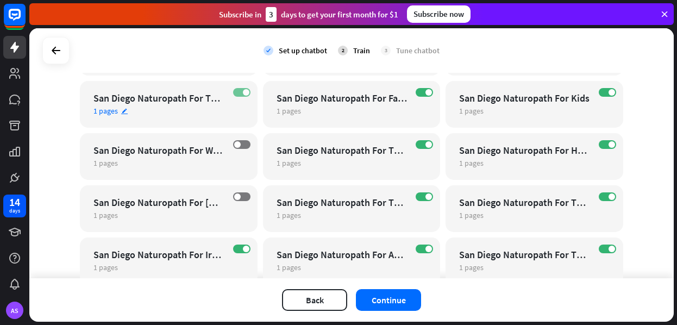
click at [245, 93] on span at bounding box center [246, 92] width 7 height 7
click at [430, 92] on span at bounding box center [428, 92] width 7 height 7
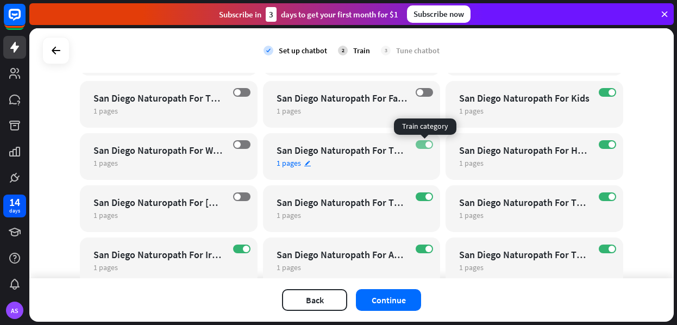
click at [429, 144] on span at bounding box center [428, 144] width 7 height 7
click at [423, 144] on label "OFF" at bounding box center [424, 144] width 17 height 9
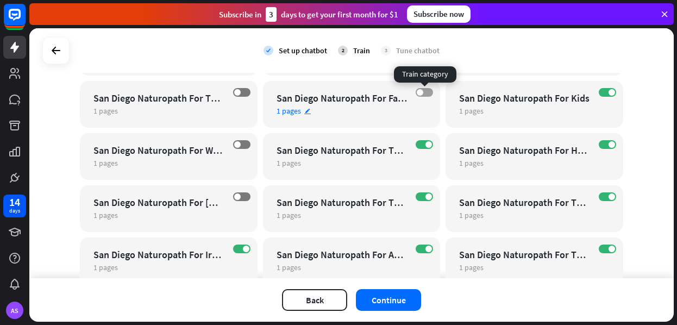
click at [424, 92] on label "OFF" at bounding box center [424, 92] width 17 height 9
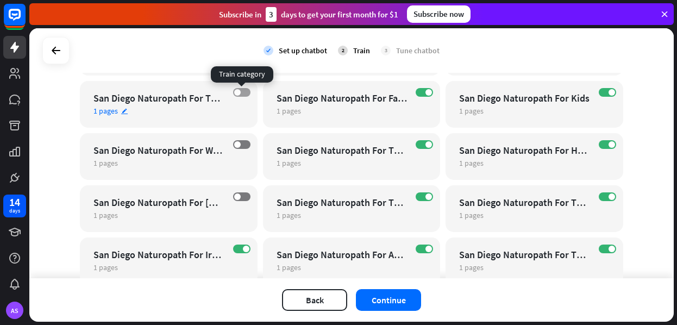
click at [243, 93] on label "OFF" at bounding box center [241, 92] width 17 height 9
click at [242, 147] on label "OFF" at bounding box center [241, 144] width 17 height 9
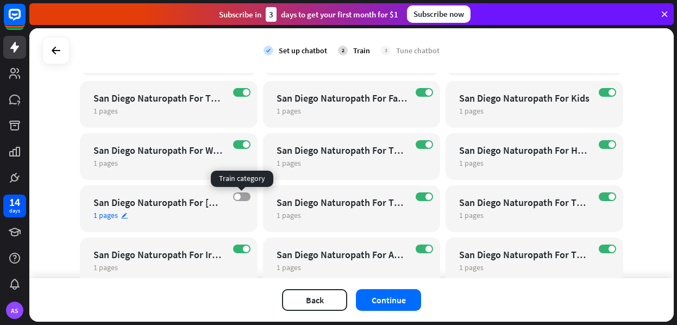
click at [242, 196] on label "OFF" at bounding box center [241, 196] width 17 height 9
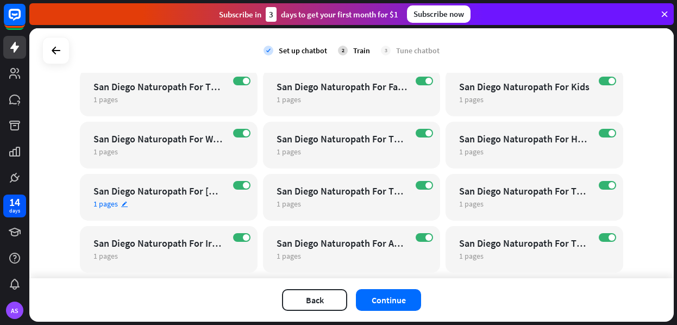
scroll to position [937, 0]
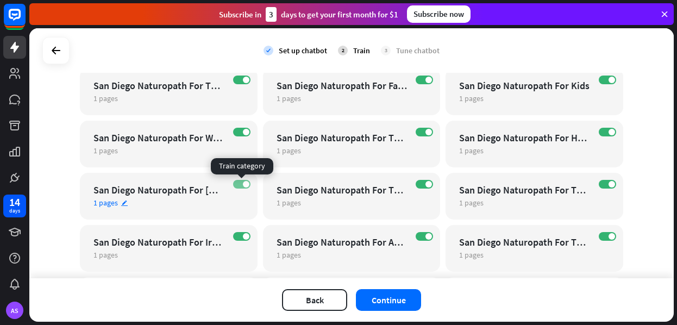
click at [241, 186] on label "ON" at bounding box center [241, 184] width 17 height 9
click at [244, 135] on label "ON" at bounding box center [241, 132] width 17 height 9
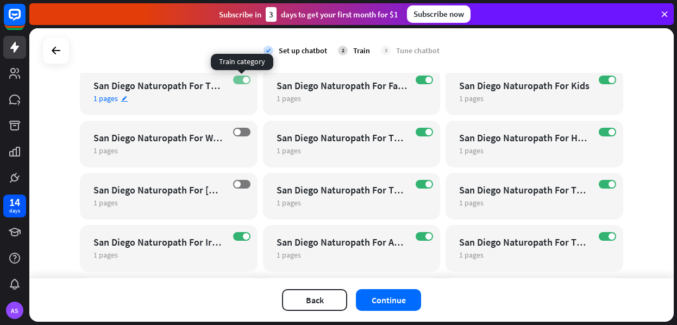
click at [242, 78] on label "ON" at bounding box center [241, 80] width 17 height 9
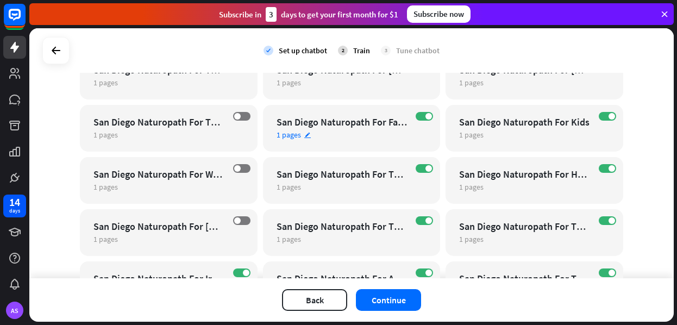
scroll to position [892, 0]
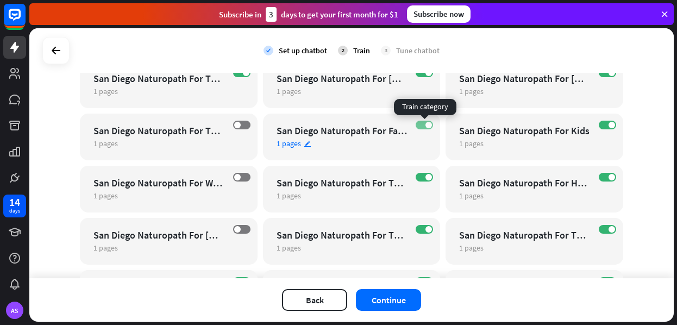
click at [424, 126] on label "ON" at bounding box center [424, 125] width 17 height 9
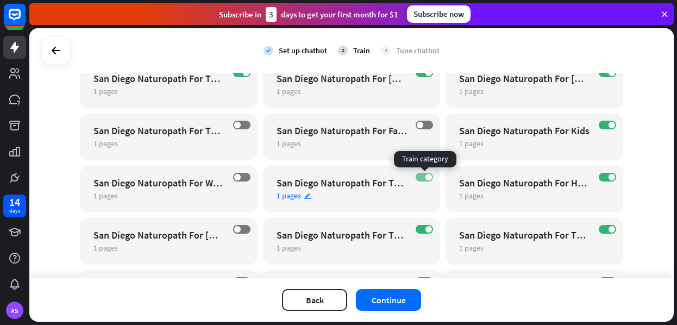
click at [428, 174] on span at bounding box center [428, 177] width 7 height 7
click at [434, 230] on div "ON San Diego Naturopath For The Mom On The Go 1 pages edit" at bounding box center [352, 241] width 178 height 47
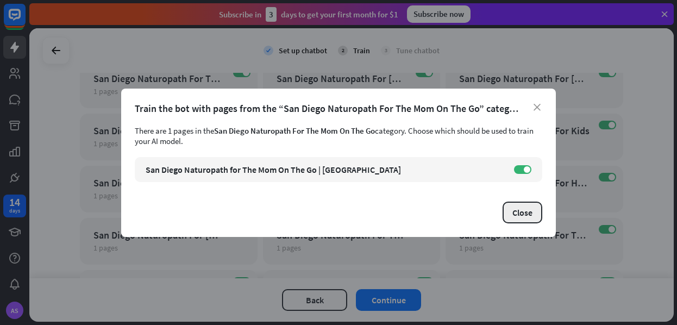
click at [512, 209] on button "Close" at bounding box center [523, 213] width 40 height 22
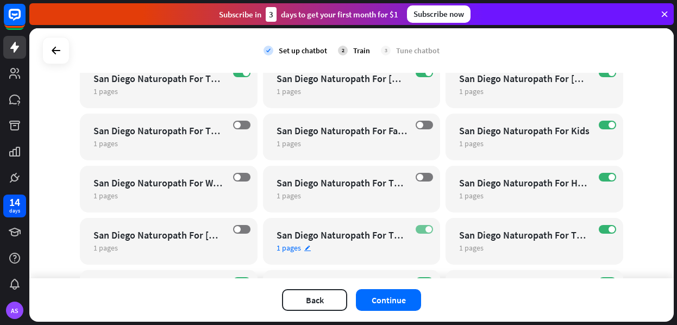
click at [429, 229] on span at bounding box center [428, 229] width 7 height 7
click at [512, 230] on span at bounding box center [612, 229] width 7 height 7
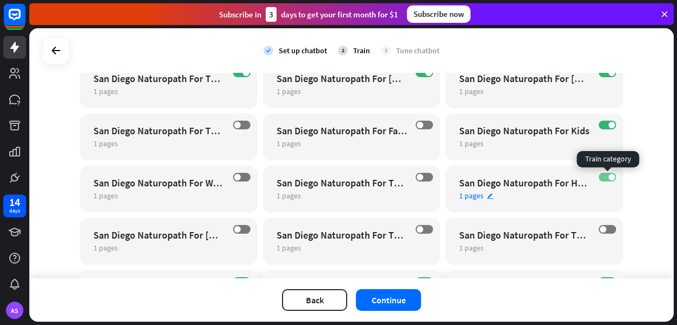
click at [512, 179] on span at bounding box center [612, 177] width 7 height 7
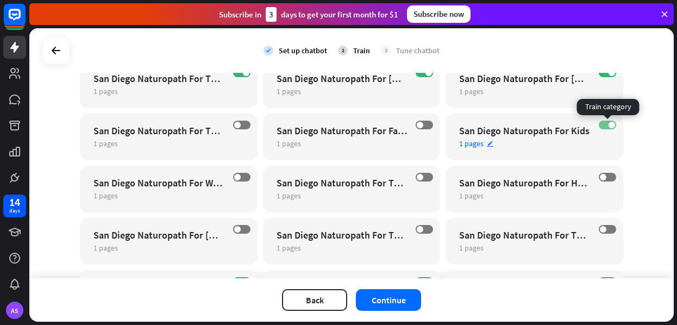
click at [512, 125] on span at bounding box center [612, 125] width 7 height 7
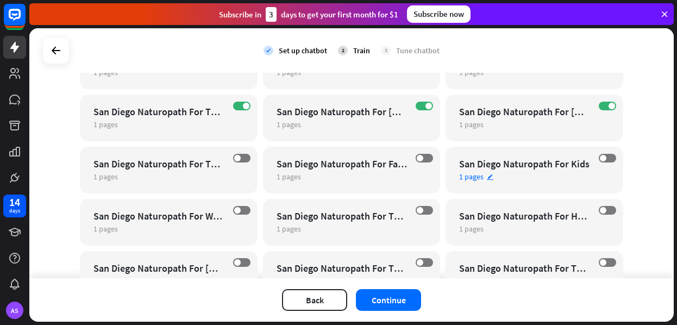
scroll to position [843, 0]
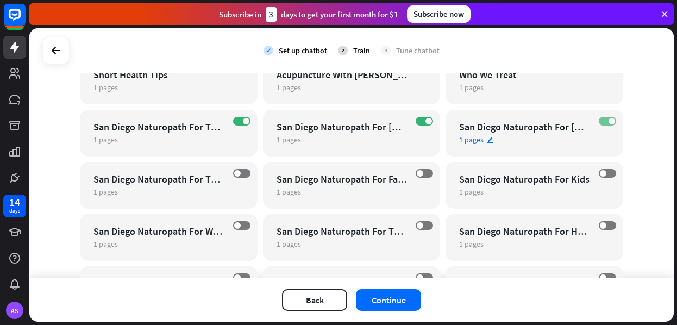
click at [512, 122] on span at bounding box center [612, 121] width 7 height 7
click at [431, 122] on span at bounding box center [428, 121] width 7 height 7
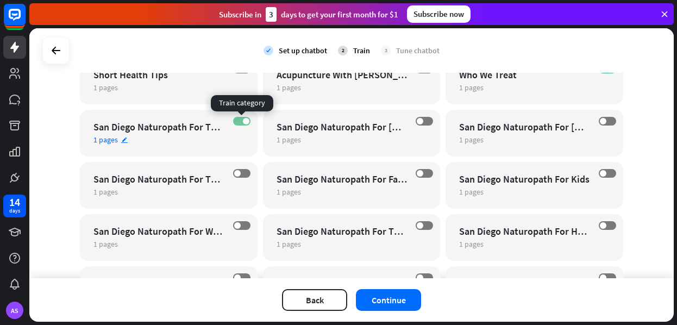
click at [248, 121] on span at bounding box center [246, 121] width 7 height 7
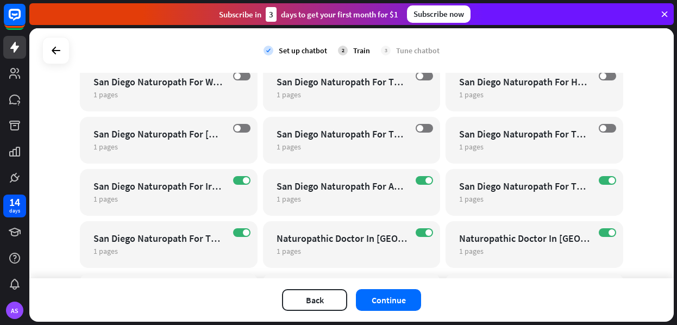
scroll to position [1003, 0]
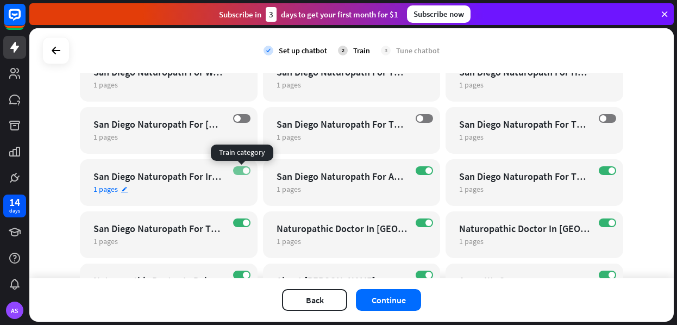
click at [247, 174] on label "ON" at bounding box center [241, 170] width 17 height 9
click at [245, 222] on span at bounding box center [246, 223] width 7 height 7
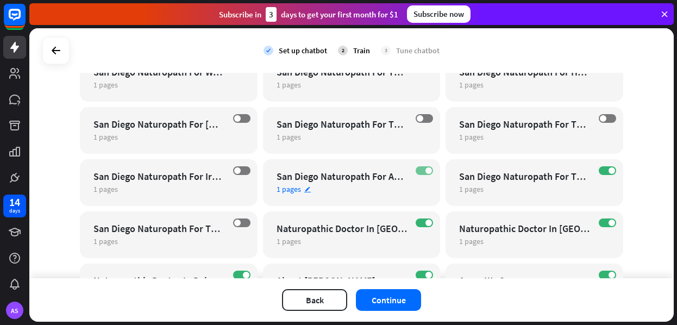
click at [427, 172] on span at bounding box center [428, 170] width 7 height 7
click at [512, 171] on span at bounding box center [612, 170] width 7 height 7
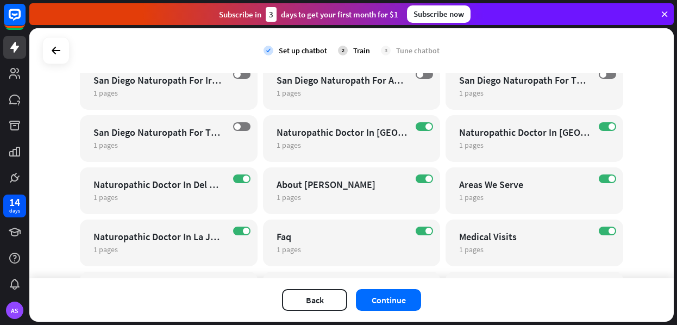
scroll to position [1108, 0]
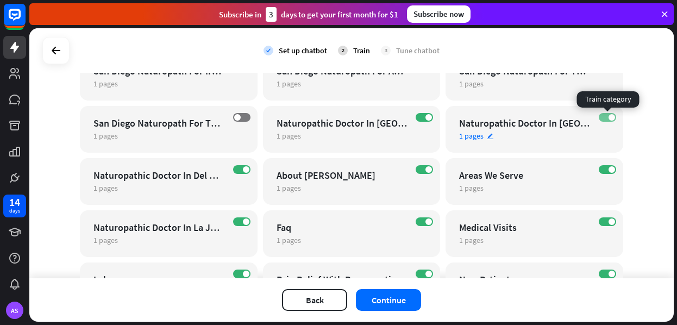
click at [512, 116] on span at bounding box center [612, 117] width 7 height 7
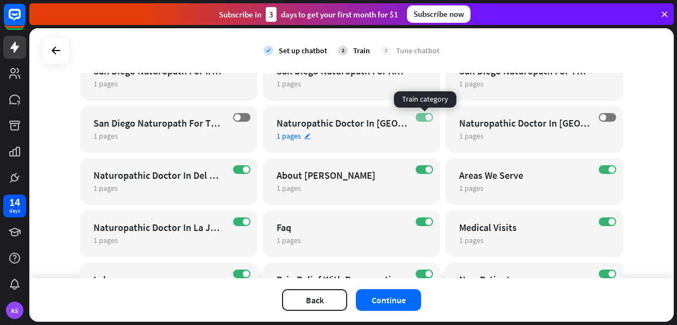
click at [430, 118] on span at bounding box center [428, 117] width 7 height 7
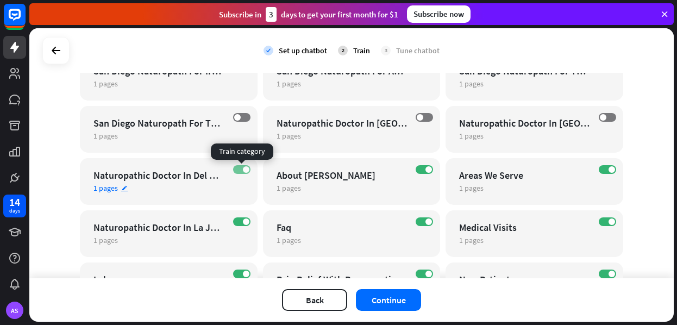
click at [241, 171] on label "ON" at bounding box center [241, 169] width 17 height 9
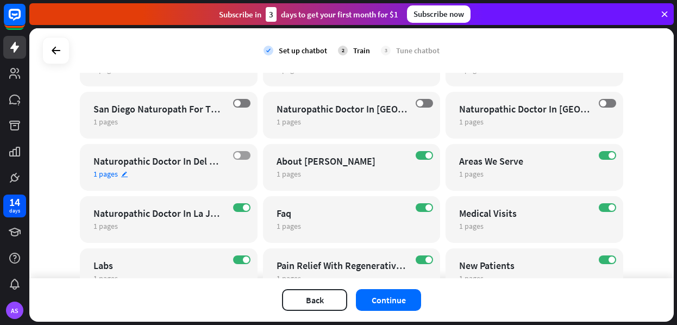
scroll to position [1124, 0]
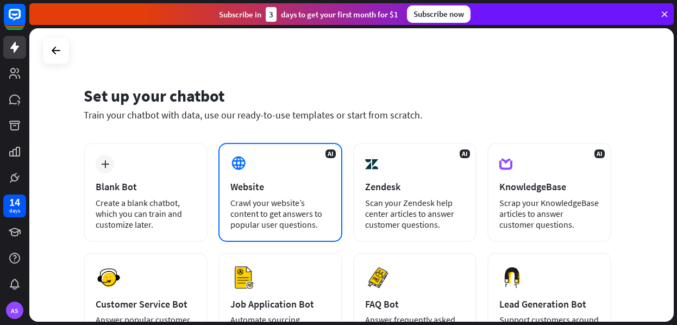
click at [314, 180] on div "Website" at bounding box center [280, 186] width 100 height 12
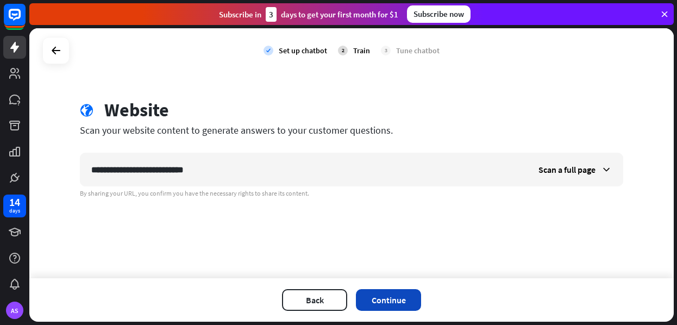
type input "**********"
click at [383, 293] on button "Continue" at bounding box center [388, 300] width 65 height 22
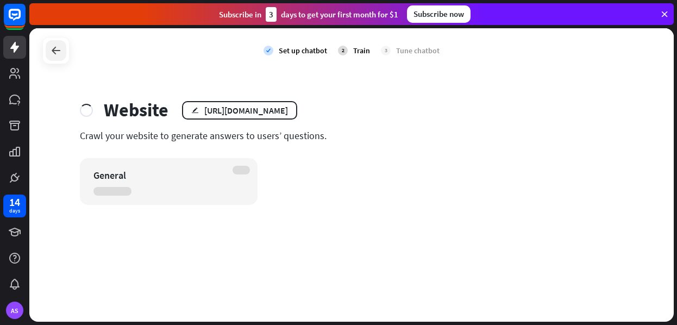
click at [60, 57] on icon at bounding box center [55, 50] width 13 height 13
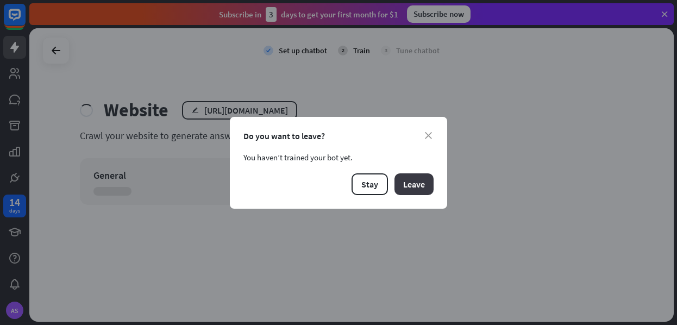
click at [408, 182] on button "Leave" at bounding box center [413, 184] width 39 height 22
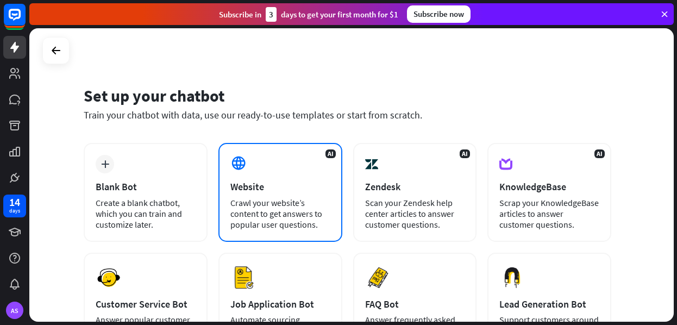
click at [310, 183] on div "Website" at bounding box center [280, 186] width 100 height 12
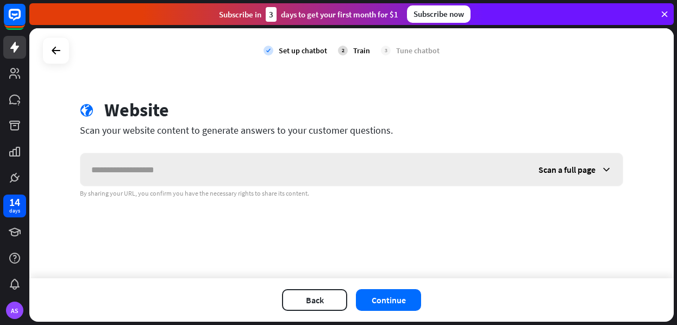
click at [308, 172] on input "text" at bounding box center [303, 169] width 447 height 33
type input "**********"
click at [512, 172] on span "Scan a full page" at bounding box center [566, 169] width 57 height 11
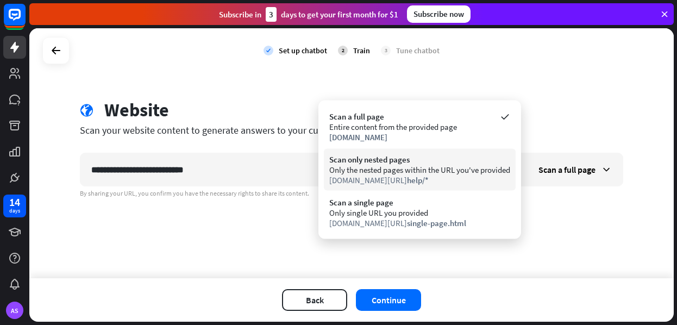
click at [465, 172] on div "Only the nested pages within the URL you've provided" at bounding box center [419, 170] width 181 height 10
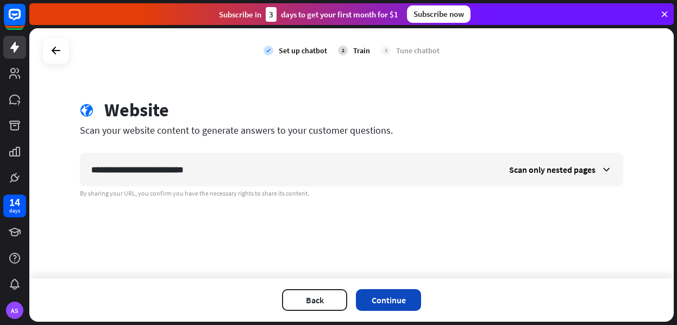
click at [390, 299] on button "Continue" at bounding box center [388, 300] width 65 height 22
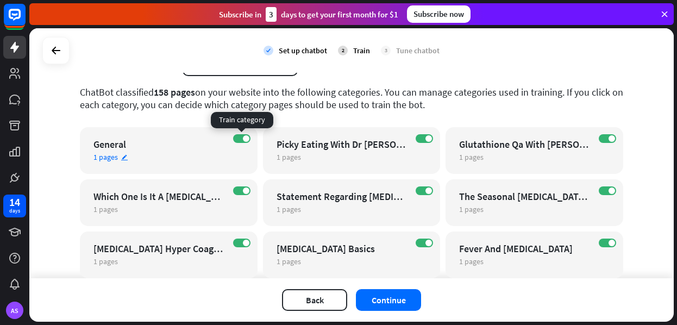
scroll to position [44, 0]
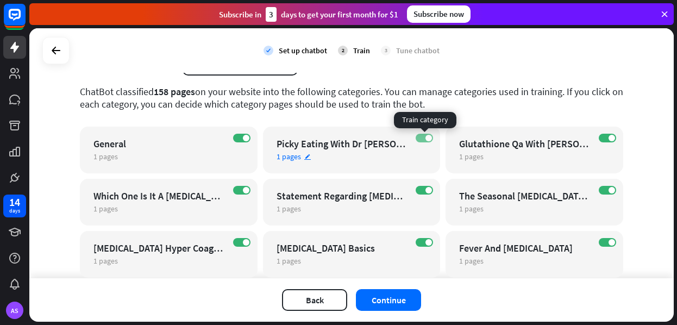
click at [427, 136] on span at bounding box center [428, 138] width 7 height 7
click at [512, 138] on span at bounding box center [612, 138] width 7 height 7
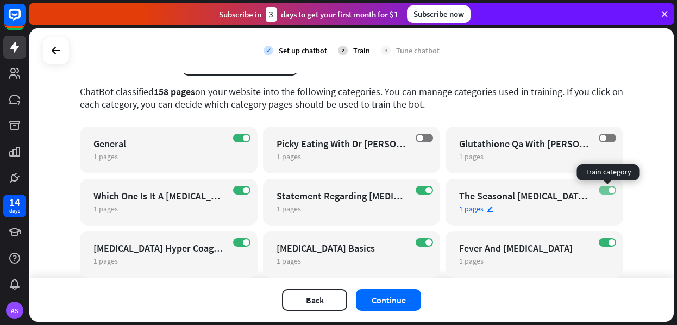
click at [512, 191] on span at bounding box center [612, 190] width 7 height 7
click at [433, 191] on label "ON" at bounding box center [424, 190] width 17 height 9
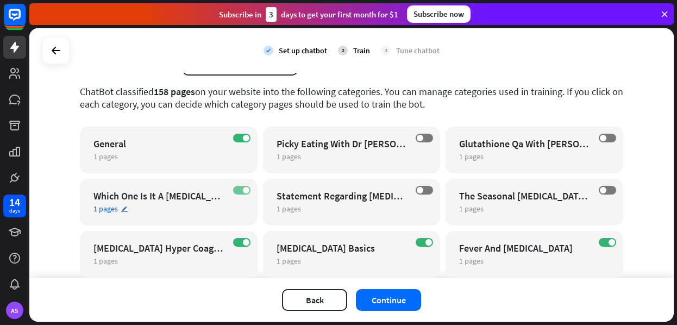
click at [246, 193] on span at bounding box center [246, 190] width 7 height 7
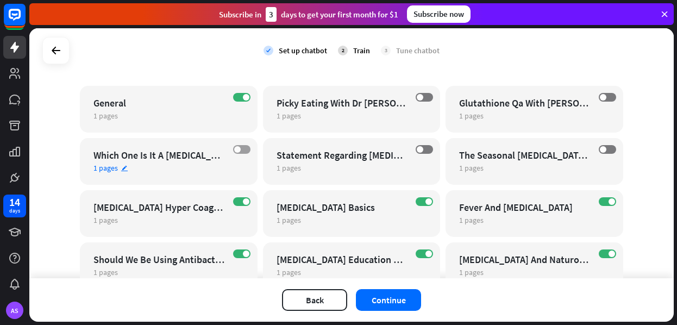
scroll to position [98, 0]
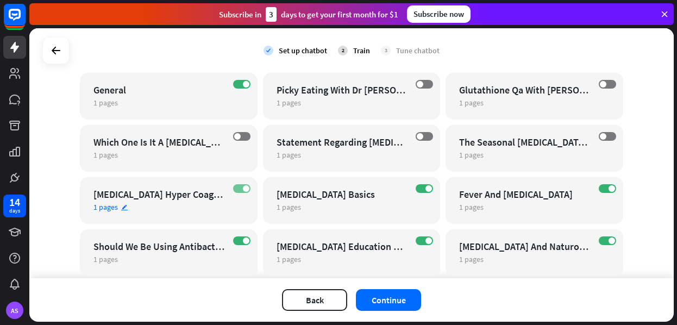
click at [246, 186] on span at bounding box center [246, 188] width 7 height 7
click at [428, 187] on span at bounding box center [428, 188] width 7 height 7
click at [512, 188] on span at bounding box center [612, 188] width 7 height 7
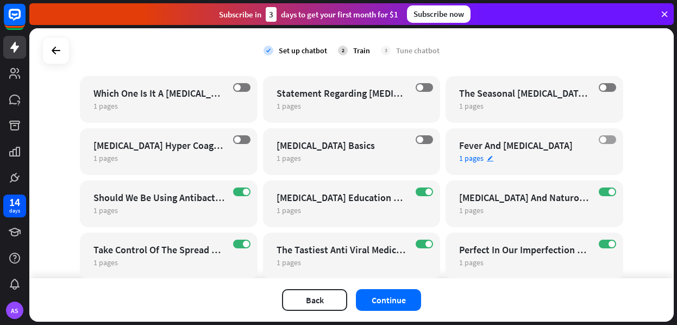
scroll to position [168, 0]
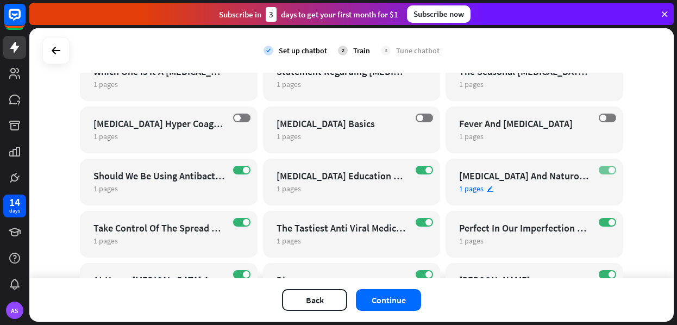
click at [512, 171] on span at bounding box center [612, 170] width 7 height 7
click at [430, 170] on span at bounding box center [428, 170] width 7 height 7
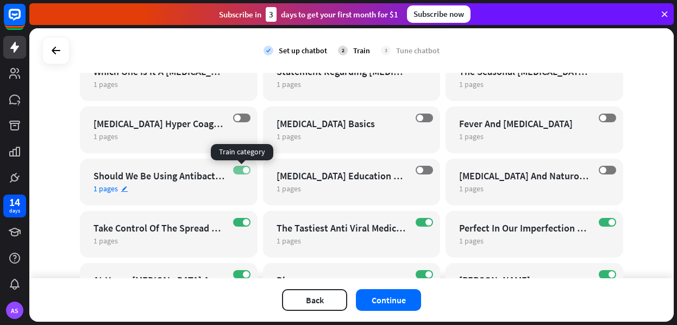
click at [245, 173] on span at bounding box center [246, 170] width 7 height 7
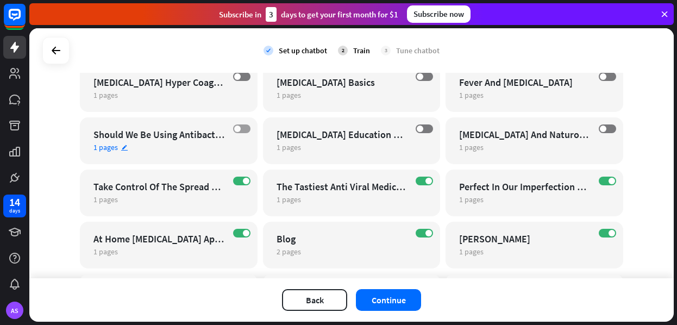
scroll to position [236, 0]
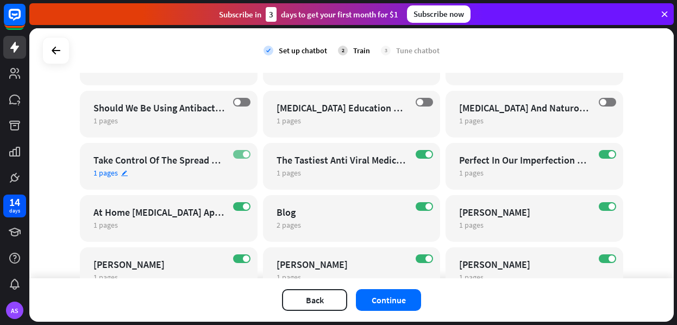
click at [245, 155] on span at bounding box center [246, 154] width 7 height 7
click at [430, 154] on span at bounding box center [428, 154] width 7 height 7
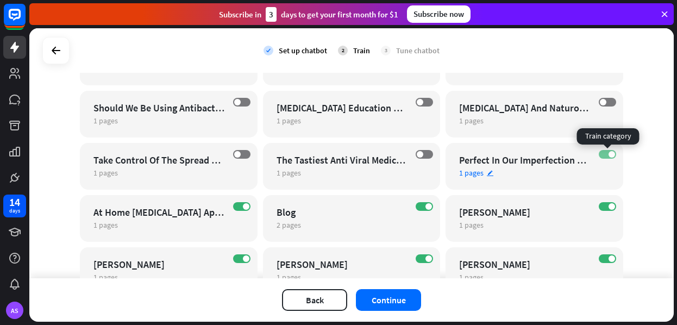
click at [512, 154] on span at bounding box center [612, 154] width 7 height 7
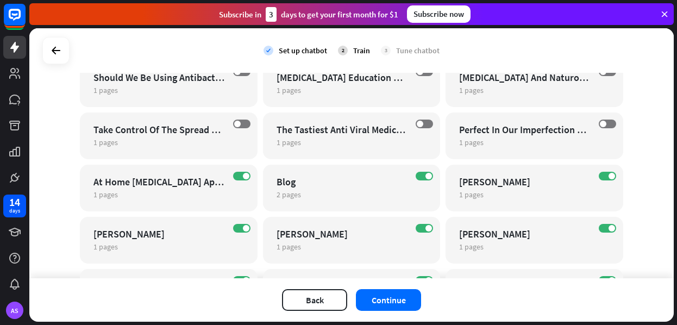
scroll to position [269, 0]
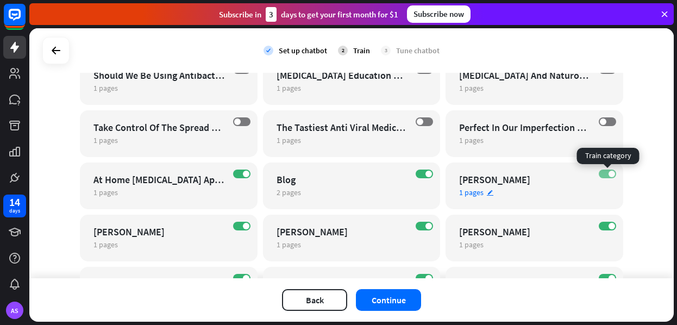
click at [512, 174] on span at bounding box center [612, 174] width 7 height 7
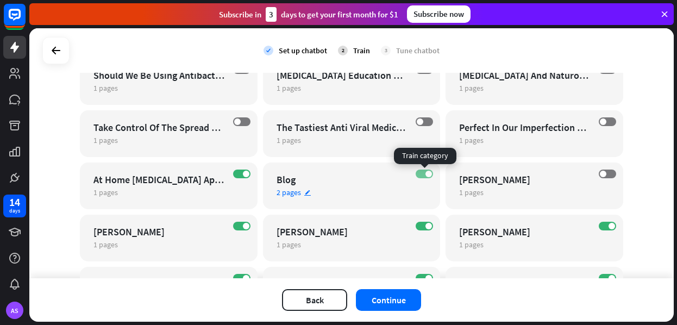
click at [428, 174] on span at bounding box center [428, 174] width 7 height 7
click at [245, 176] on span at bounding box center [246, 174] width 7 height 7
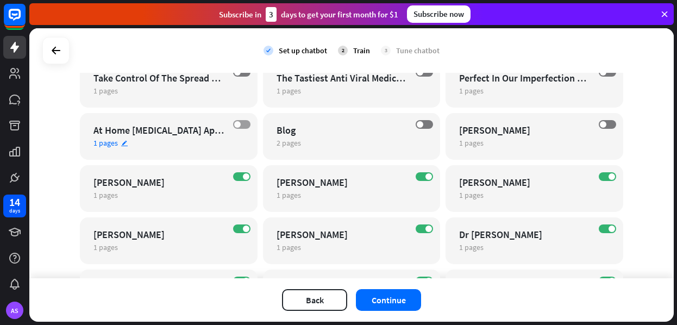
scroll to position [347, 0]
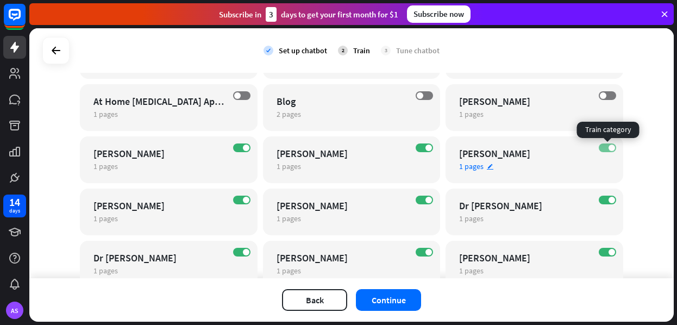
click at [512, 148] on span at bounding box center [612, 148] width 7 height 7
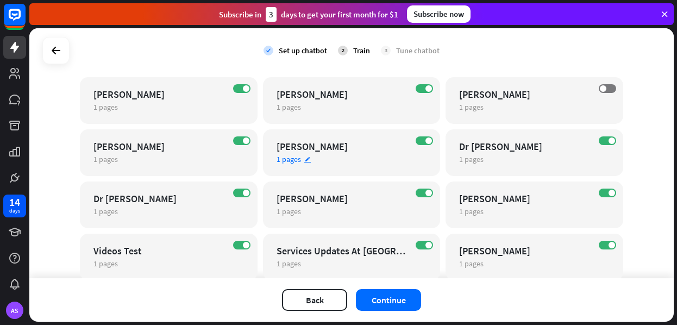
scroll to position [428, 0]
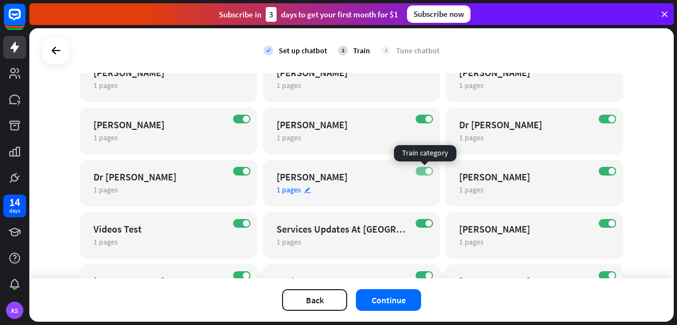
click at [428, 170] on span at bounding box center [428, 171] width 7 height 7
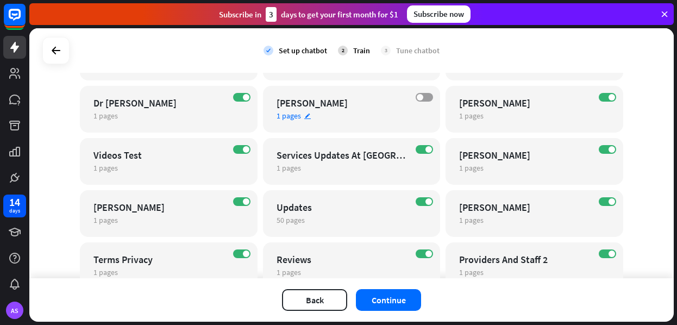
scroll to position [513, 0]
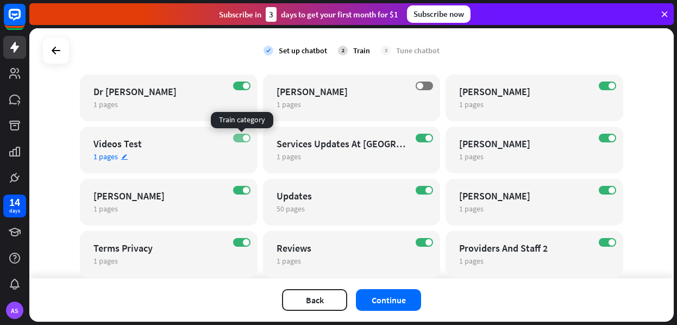
click at [245, 141] on span at bounding box center [246, 138] width 7 height 7
click at [429, 136] on span at bounding box center [428, 138] width 7 height 7
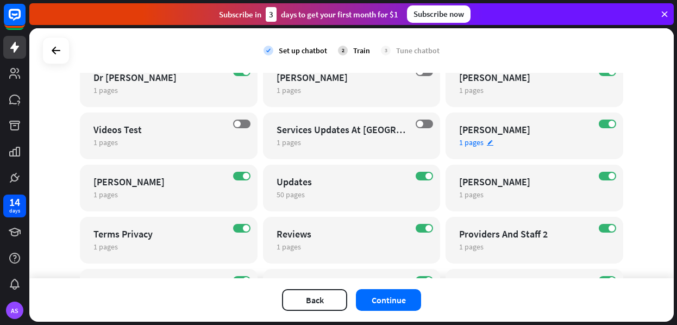
scroll to position [529, 0]
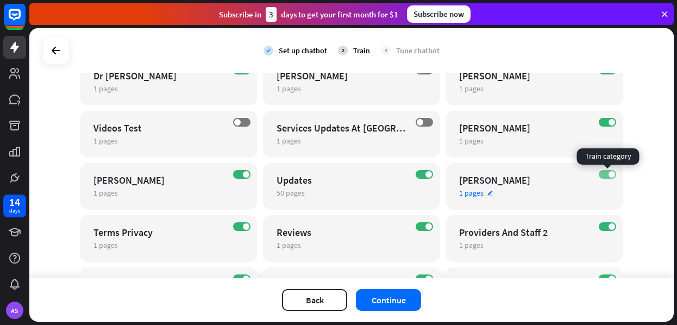
click at [512, 173] on span at bounding box center [612, 174] width 7 height 7
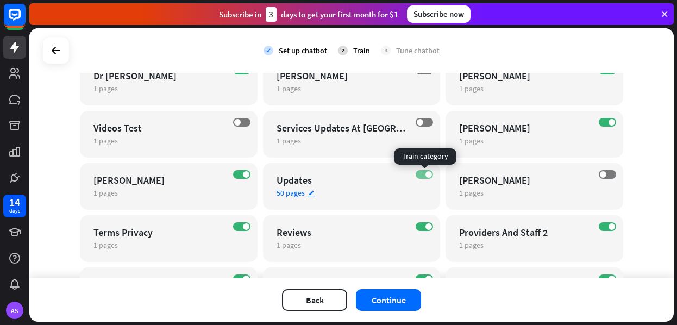
click at [426, 173] on span at bounding box center [428, 174] width 7 height 7
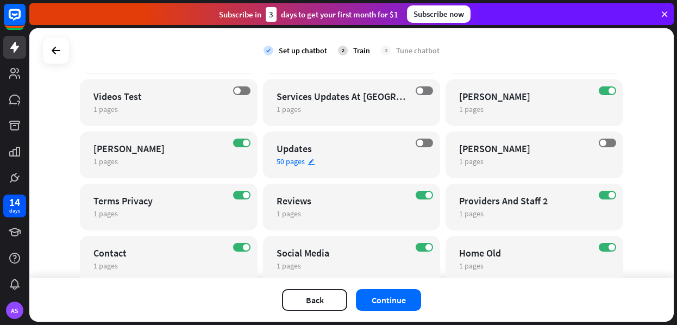
scroll to position [562, 0]
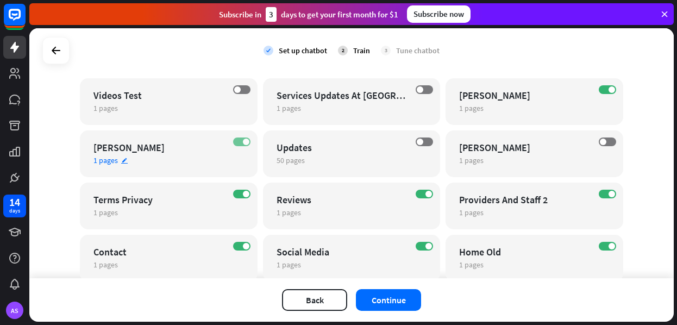
click at [245, 143] on span at bounding box center [246, 142] width 7 height 7
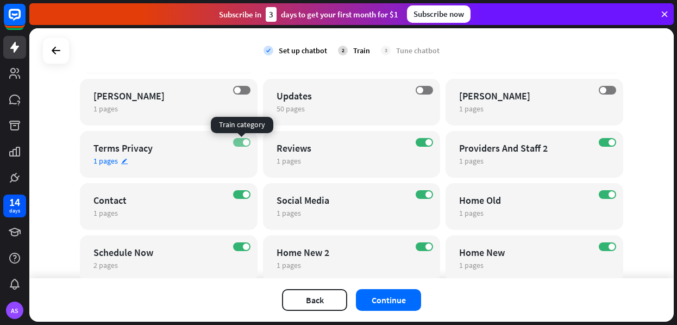
scroll to position [616, 0]
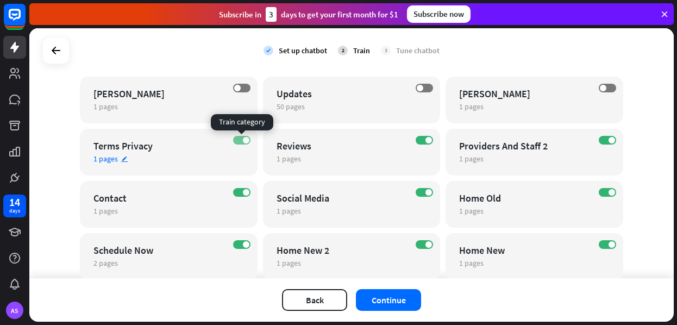
click at [244, 141] on span at bounding box center [246, 140] width 7 height 7
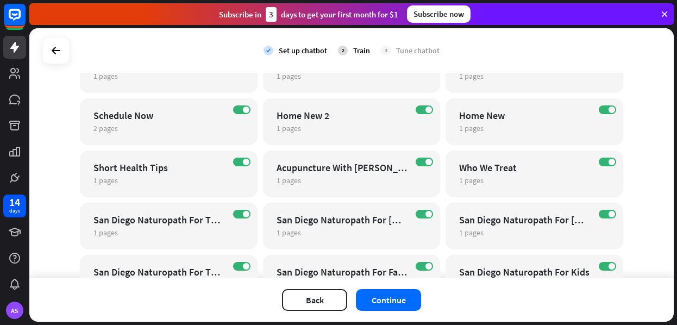
scroll to position [762, 0]
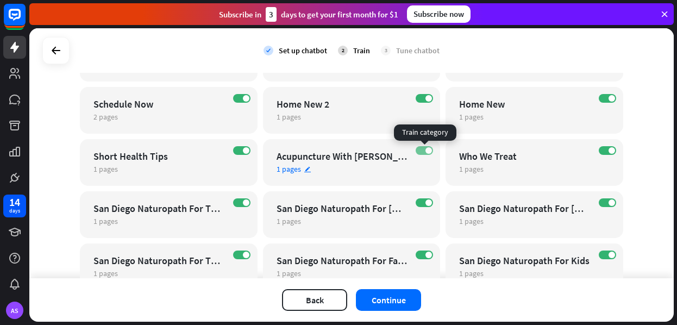
click at [430, 149] on span at bounding box center [428, 150] width 7 height 7
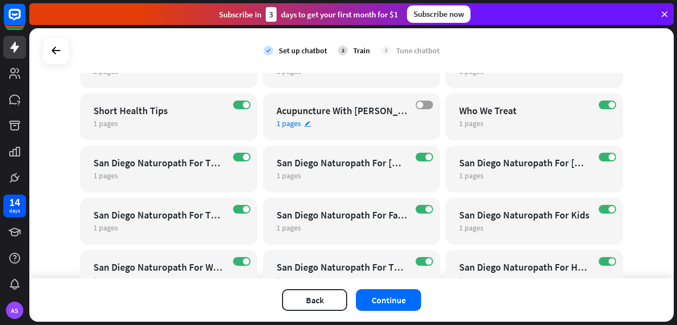
scroll to position [810, 0]
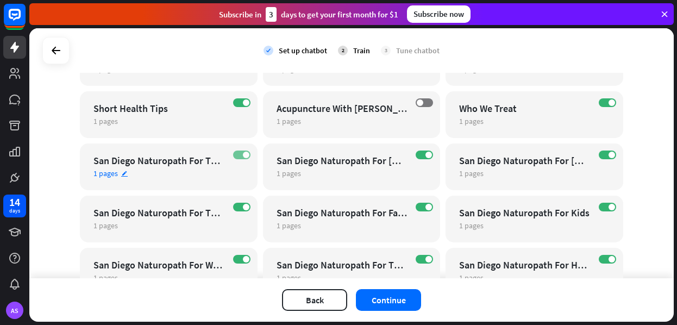
click at [243, 157] on label "ON" at bounding box center [241, 155] width 17 height 9
click at [248, 204] on label "ON" at bounding box center [241, 207] width 17 height 9
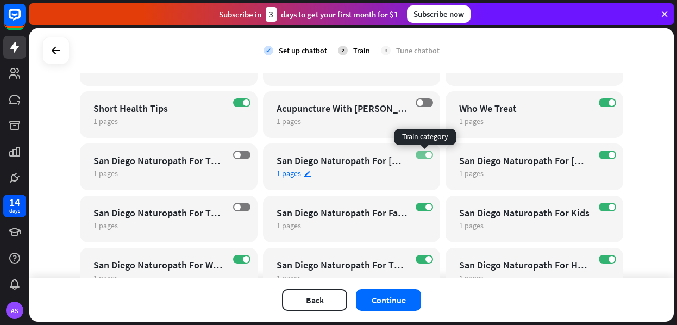
click at [432, 154] on span at bounding box center [428, 155] width 7 height 7
click at [423, 156] on label "OFF" at bounding box center [424, 155] width 17 height 9
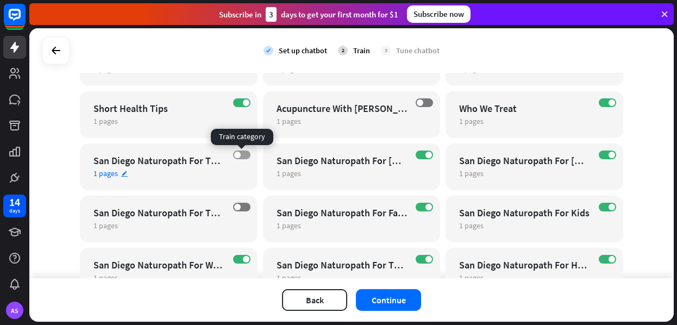
click at [235, 155] on span at bounding box center [237, 155] width 7 height 7
click at [243, 155] on span at bounding box center [246, 155] width 7 height 7
click at [236, 155] on span at bounding box center [237, 155] width 7 height 7
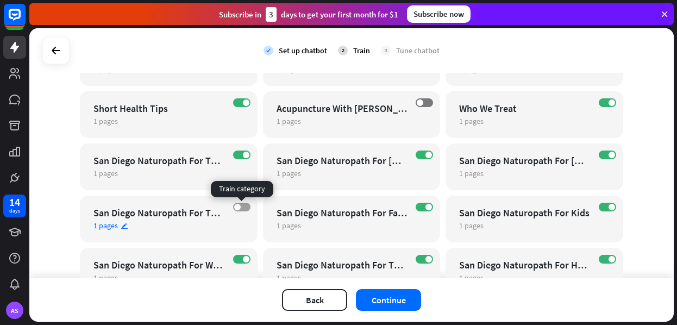
click at [242, 205] on label "OFF" at bounding box center [241, 207] width 17 height 9
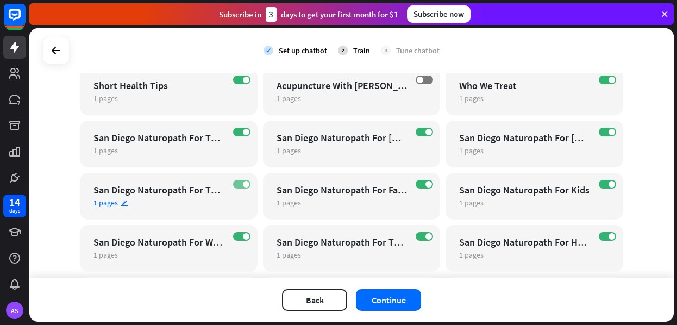
scroll to position [834, 0]
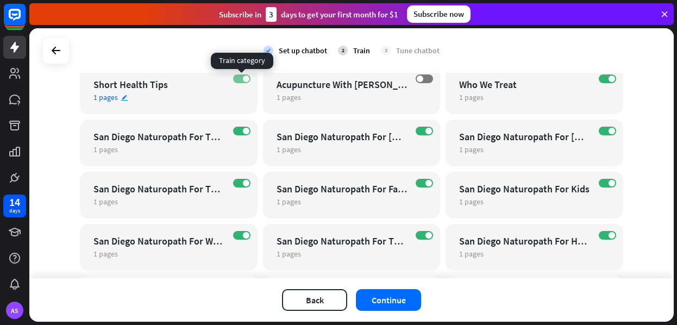
click at [245, 80] on span at bounding box center [246, 79] width 7 height 7
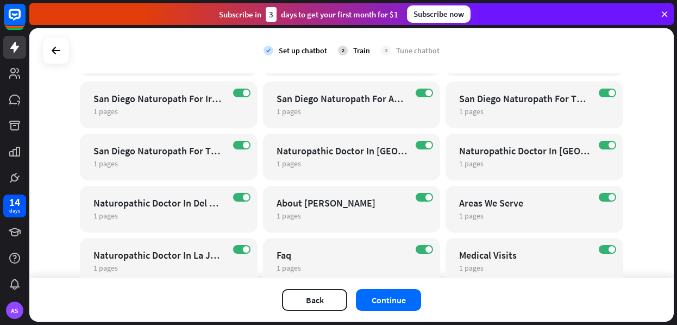
scroll to position [1087, 0]
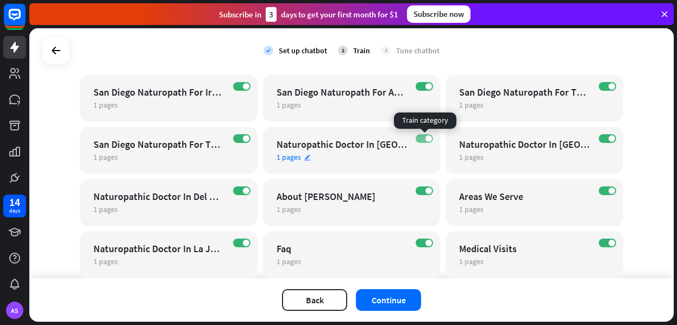
click at [426, 139] on span at bounding box center [428, 138] width 7 height 7
click at [512, 140] on span at bounding box center [612, 138] width 7 height 7
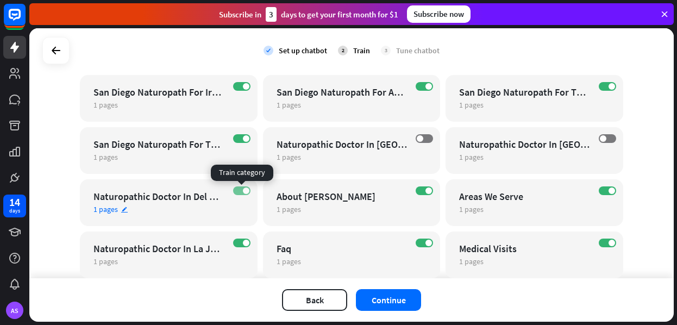
click at [246, 194] on label "ON" at bounding box center [241, 190] width 17 height 9
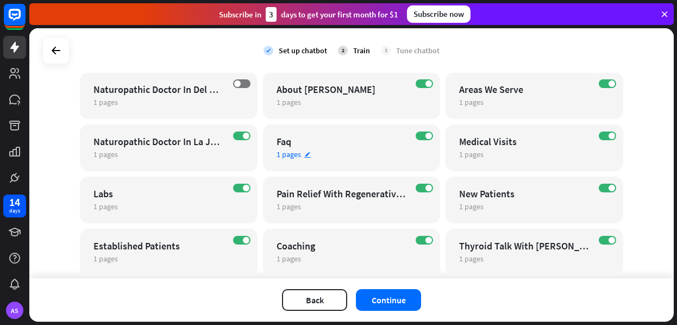
scroll to position [1194, 0]
click at [243, 136] on span at bounding box center [246, 136] width 7 height 7
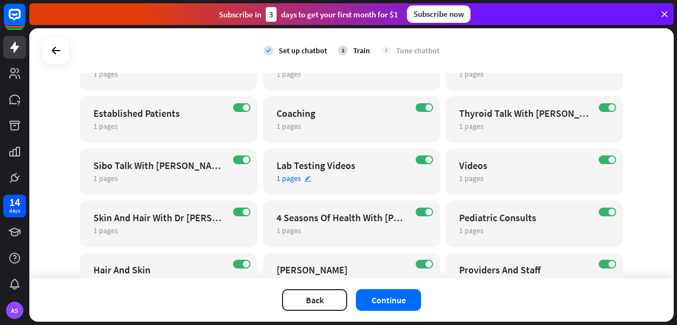
scroll to position [1329, 0]
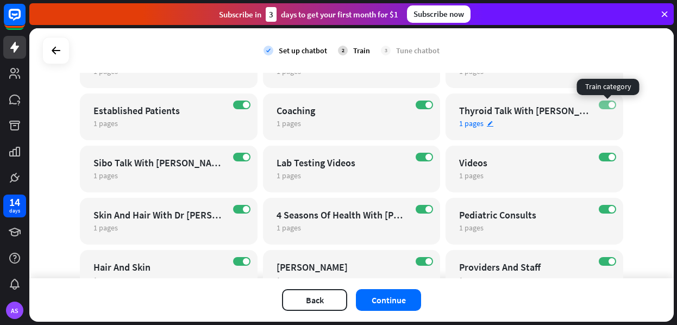
click at [512, 104] on span at bounding box center [612, 105] width 7 height 7
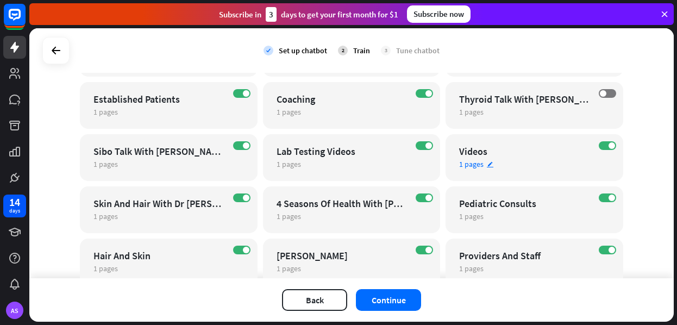
scroll to position [1342, 0]
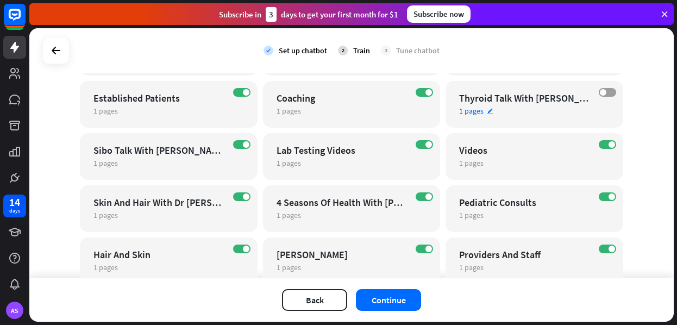
click at [512, 91] on label "OFF" at bounding box center [607, 92] width 17 height 9
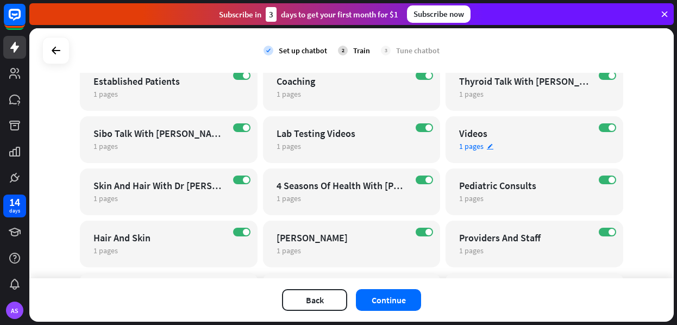
scroll to position [1352, 0]
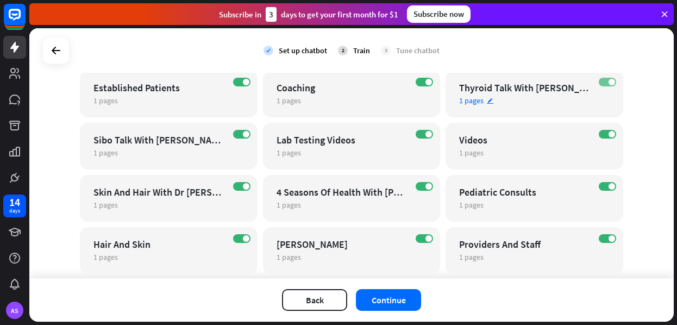
click at [512, 80] on span at bounding box center [612, 82] width 7 height 7
click at [512, 80] on label "OFF" at bounding box center [607, 82] width 17 height 9
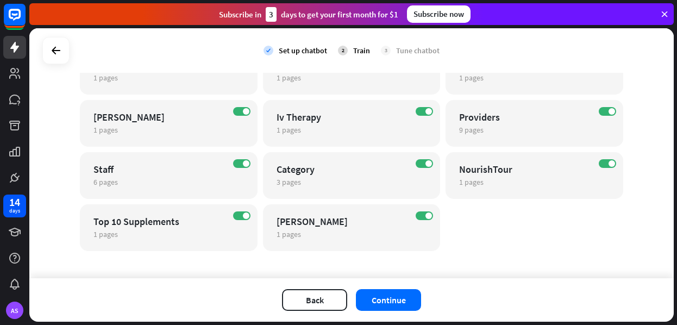
scroll to position [1539, 0]
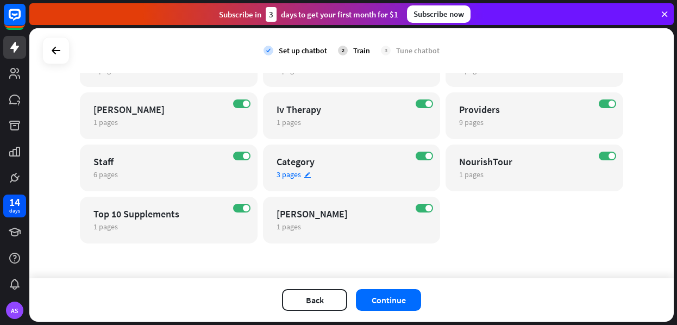
click at [287, 174] on span "3 pages" at bounding box center [289, 175] width 24 height 10
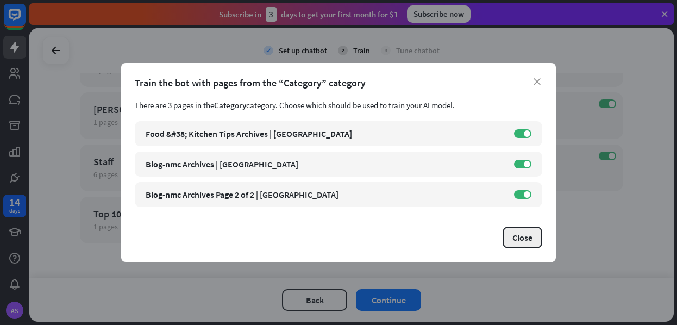
click at [512, 236] on button "Close" at bounding box center [523, 238] width 40 height 22
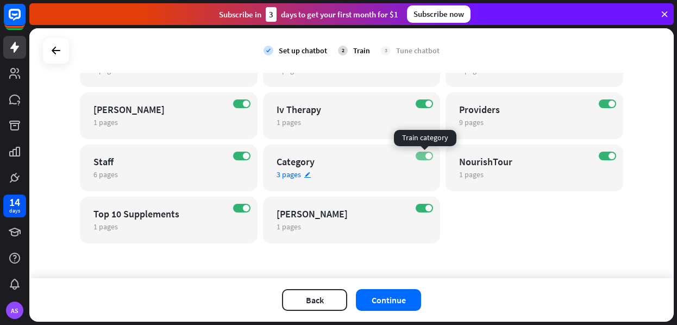
click at [433, 157] on label "ON" at bounding box center [424, 156] width 17 height 9
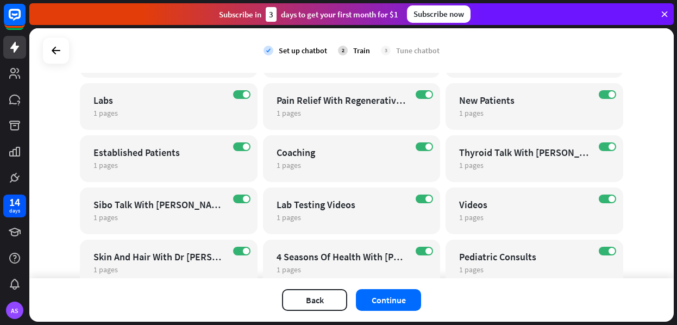
scroll to position [1285, 0]
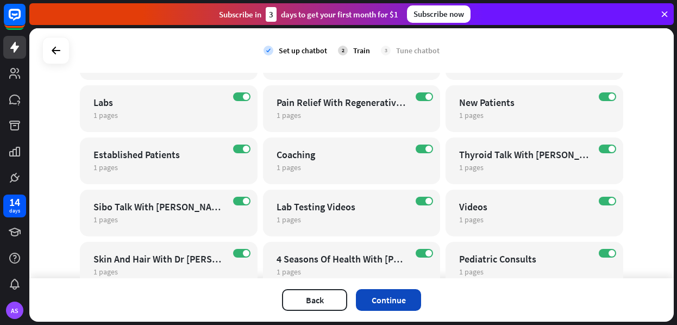
click at [404, 299] on button "Continue" at bounding box center [388, 300] width 65 height 22
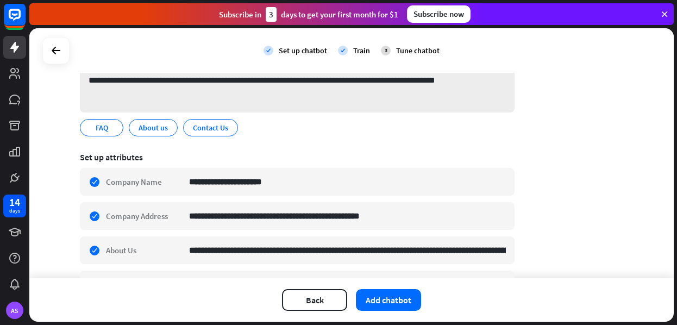
scroll to position [104, 0]
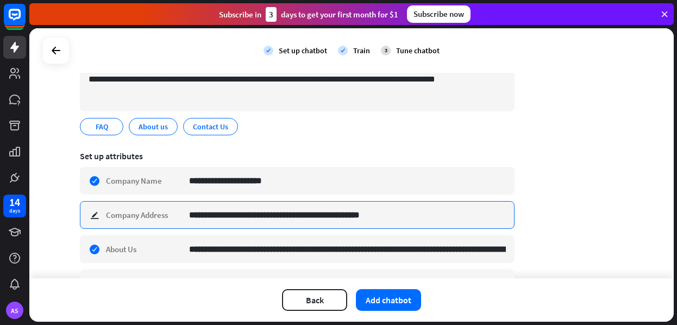
click at [228, 217] on input "**********" at bounding box center [347, 215] width 317 height 27
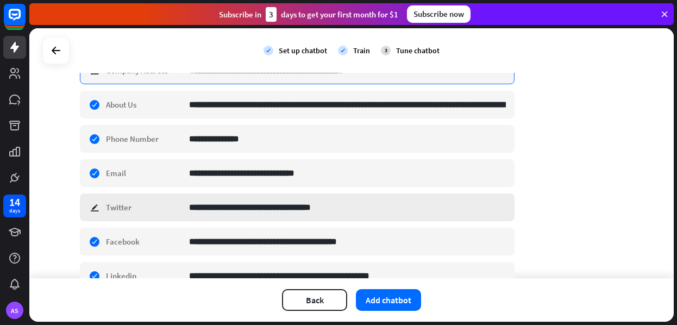
scroll to position [249, 0]
type input "**********"
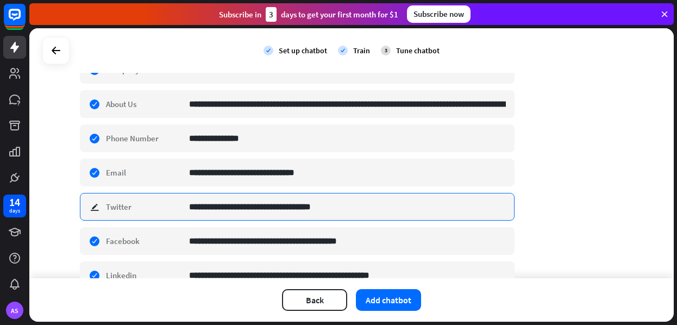
click at [227, 209] on input "**********" at bounding box center [347, 206] width 317 height 27
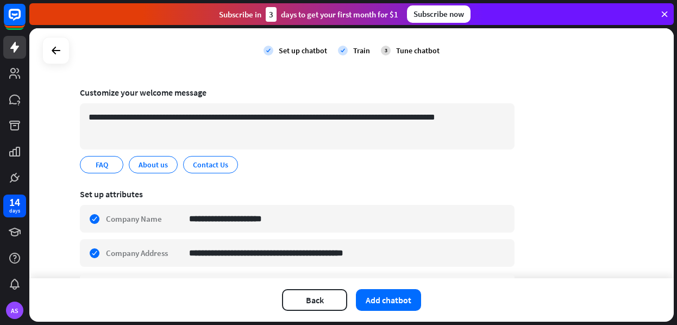
scroll to position [65, 0]
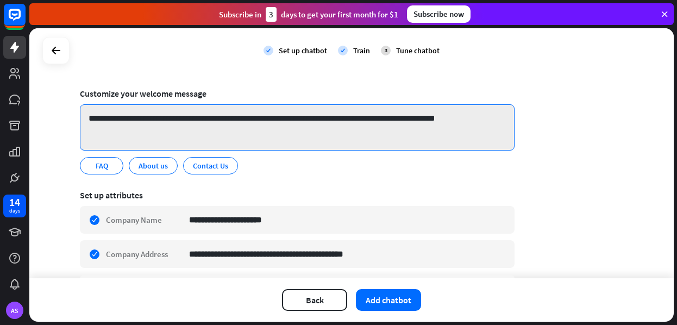
click at [216, 121] on textarea "**********" at bounding box center [297, 127] width 435 height 46
click at [465, 120] on textarea "**********" at bounding box center [297, 127] width 435 height 46
click at [331, 119] on textarea "**********" at bounding box center [297, 127] width 435 height 46
drag, startPoint x: 187, startPoint y: 129, endPoint x: 104, endPoint y: 129, distance: 83.1
click at [104, 129] on textarea "**********" at bounding box center [297, 127] width 435 height 46
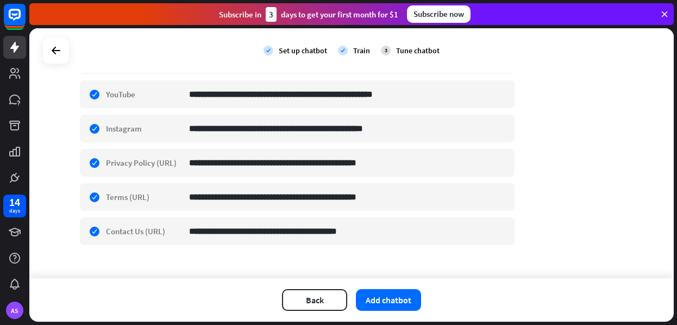
scroll to position [480, 0]
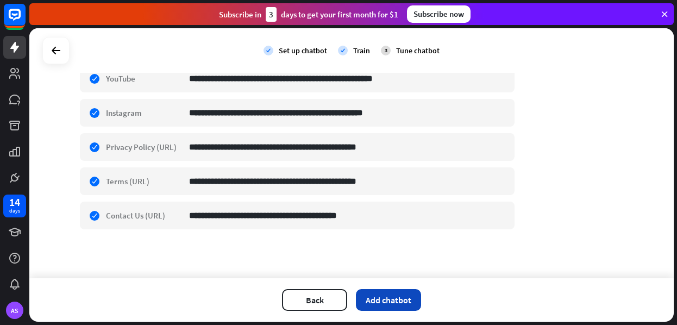
type textarea "**********"
click at [405, 302] on button "Add chatbot" at bounding box center [388, 300] width 65 height 22
